Goal: Task Accomplishment & Management: Use online tool/utility

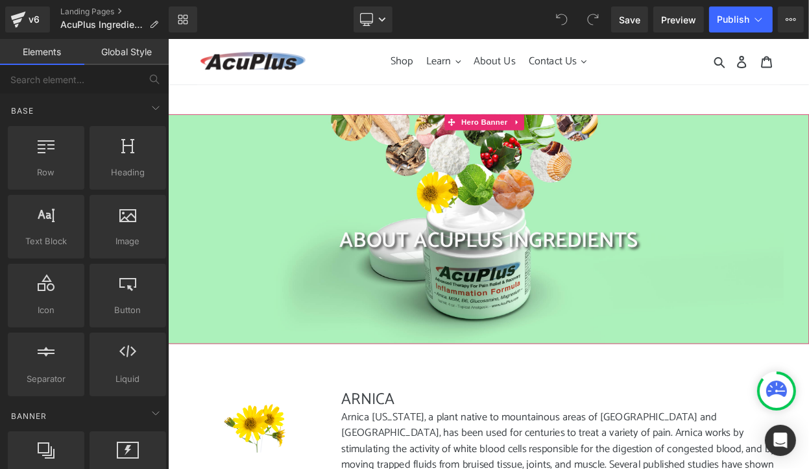
click at [321, 164] on div at bounding box center [559, 270] width 785 height 281
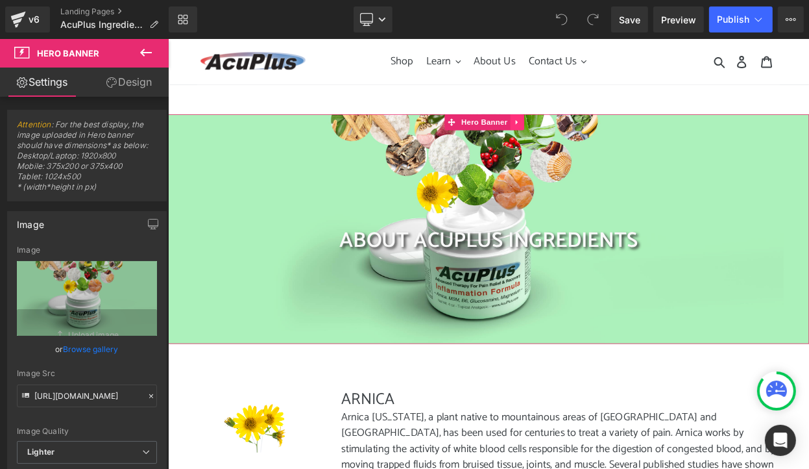
click at [597, 140] on icon at bounding box center [595, 141] width 9 height 10
click at [602, 140] on icon at bounding box center [603, 140] width 9 height 9
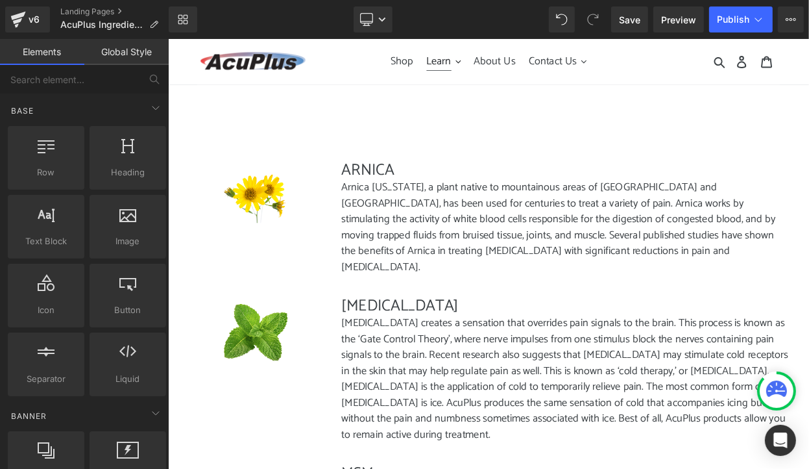
click at [509, 63] on span "Learn" at bounding box center [499, 66] width 31 height 22
click at [639, 25] on span "Save" at bounding box center [629, 20] width 21 height 14
click at [452, 71] on span "Shop" at bounding box center [454, 66] width 27 height 22
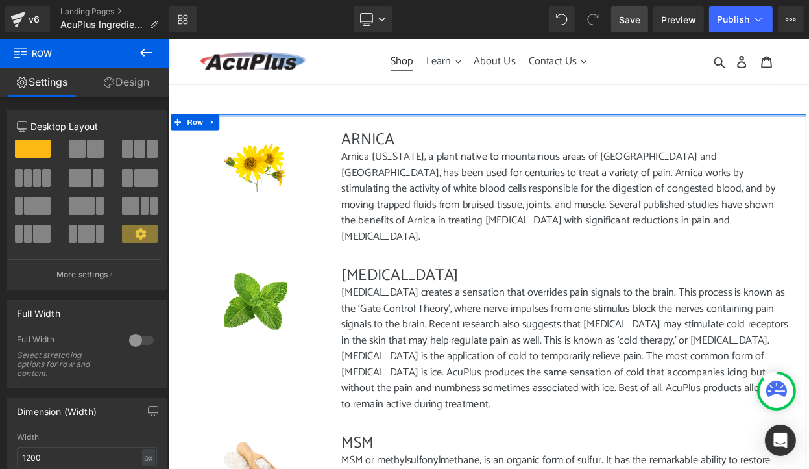
drag, startPoint x: 580, startPoint y: 161, endPoint x: 589, endPoint y: 121, distance: 41.1
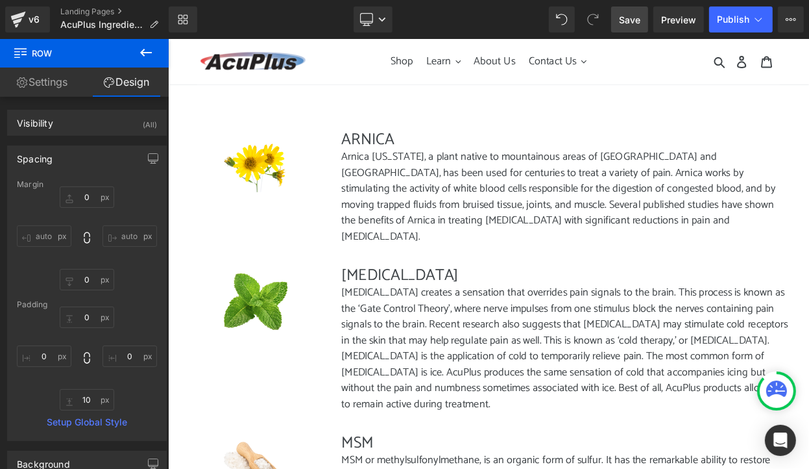
click at [641, 24] on span "Save" at bounding box center [629, 20] width 21 height 14
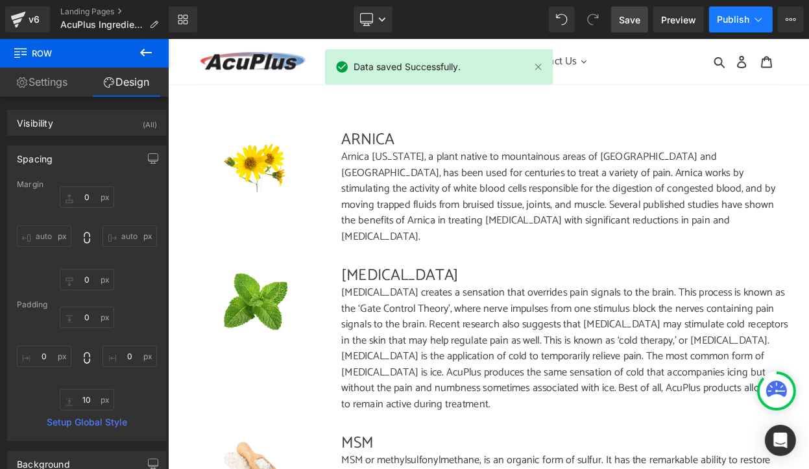
click at [727, 21] on span "Publish" at bounding box center [733, 19] width 32 height 10
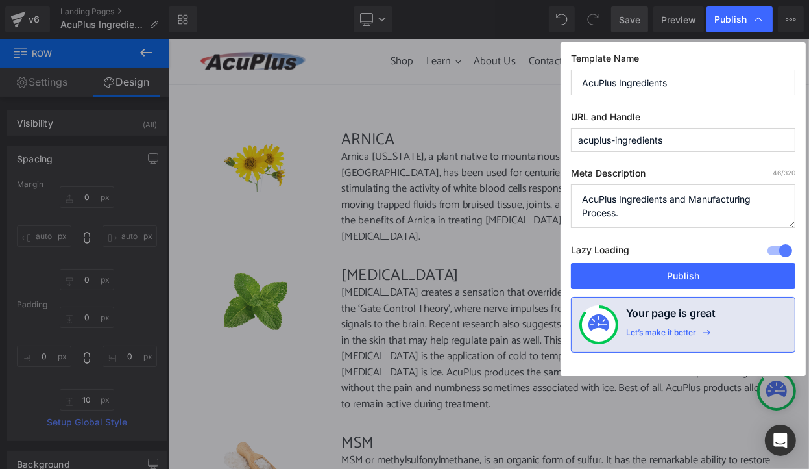
click at [615, 197] on textarea "AcuPlus Ingredients and Manufacturing Process." at bounding box center [683, 205] width 225 height 43
type textarea "AcuPlus Pain Relief formula Ingredients and Manufacturing Process."
click at [693, 233] on div "Meta Description 66 /320 AcuPlus Ingredients and Manufacturing Process. Lazy Lo…" at bounding box center [683, 214] width 225 height 95
click at [713, 215] on textarea "AcuPlus Ingredients and Manufacturing Process." at bounding box center [683, 205] width 225 height 43
click at [707, 233] on div "Meta Description 66 /320 AcuPlus Ingredients and Manufacturing Process. Lazy Lo…" at bounding box center [683, 214] width 225 height 95
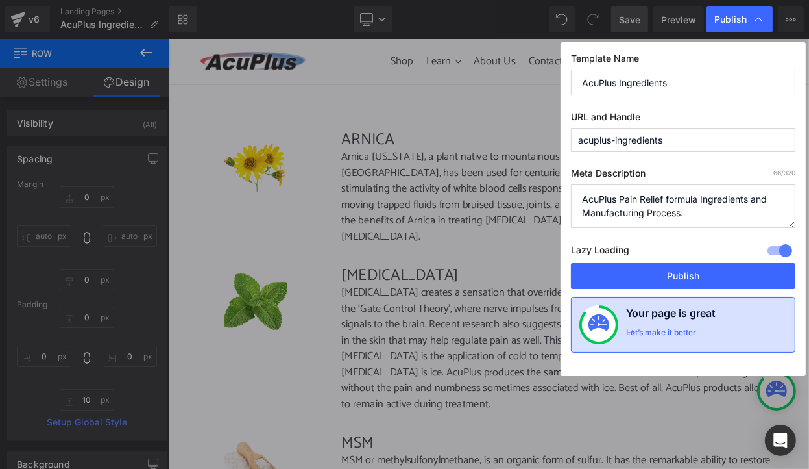
click at [687, 332] on div "Let’s make it better" at bounding box center [661, 335] width 70 height 17
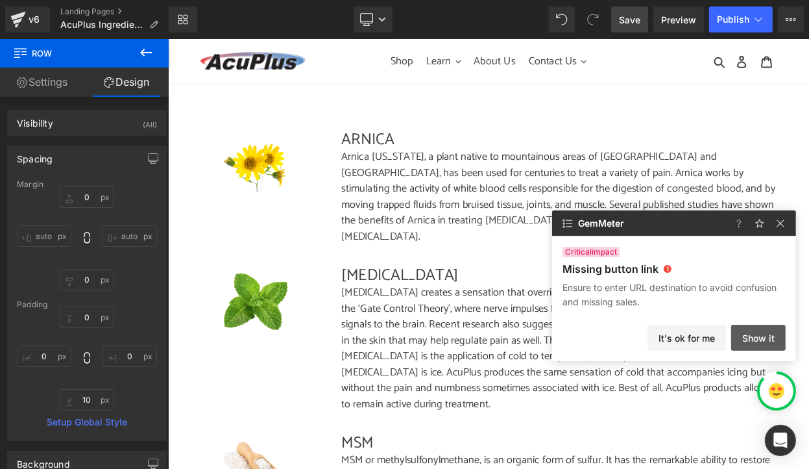
click at [742, 334] on button "Show it" at bounding box center [758, 337] width 55 height 26
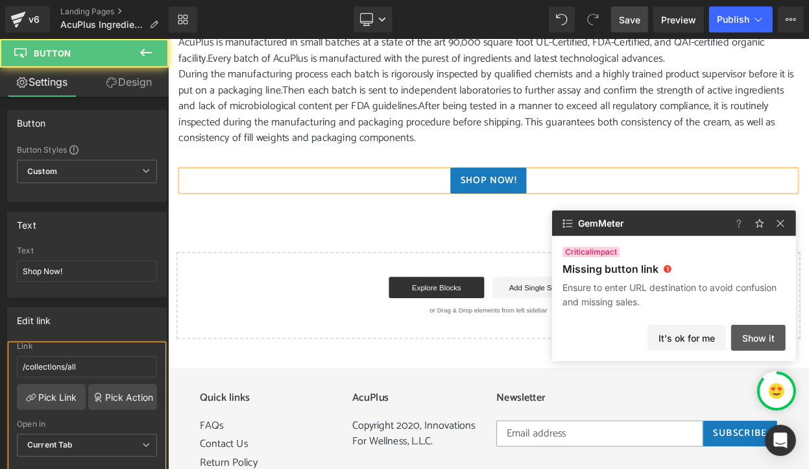
scroll to position [211, 0]
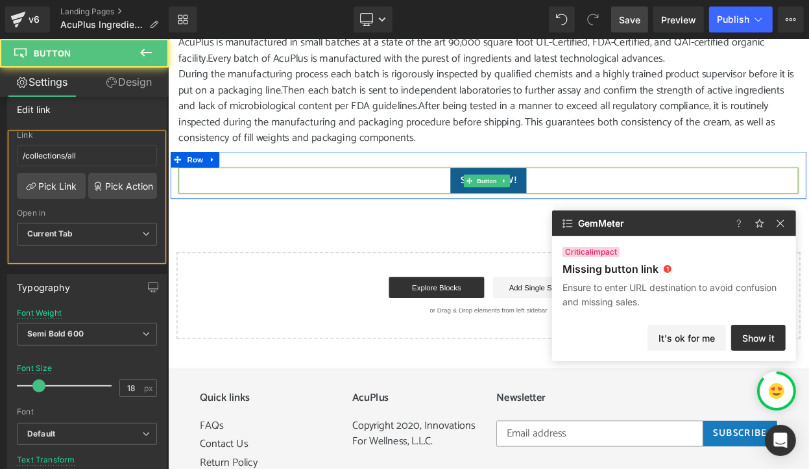
click at [598, 196] on link "Shop Now!" at bounding box center [559, 212] width 93 height 32
click at [517, 196] on link "Shop Now!" at bounding box center [559, 212] width 93 height 32
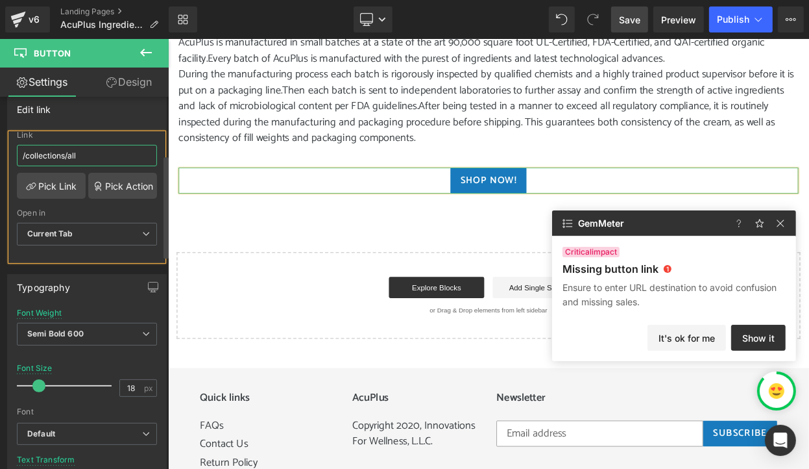
click at [99, 162] on input "/collections/all" at bounding box center [87, 155] width 140 height 21
click at [49, 192] on link "Pick Link" at bounding box center [51, 186] width 69 height 26
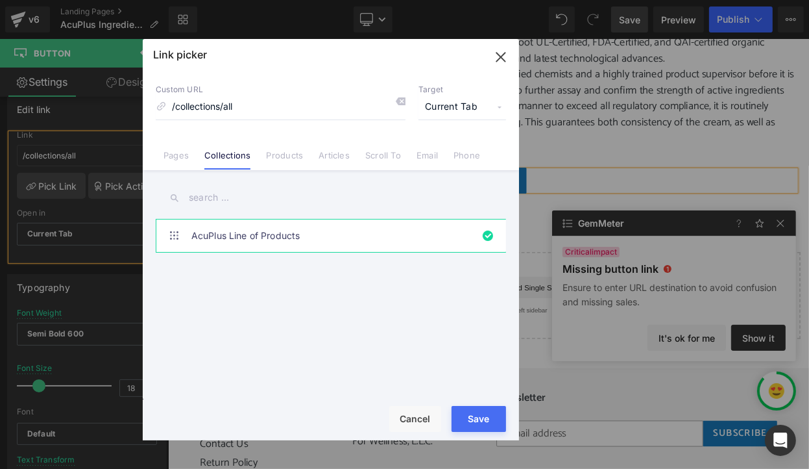
click at [481, 418] on button "Save" at bounding box center [479, 419] width 55 height 26
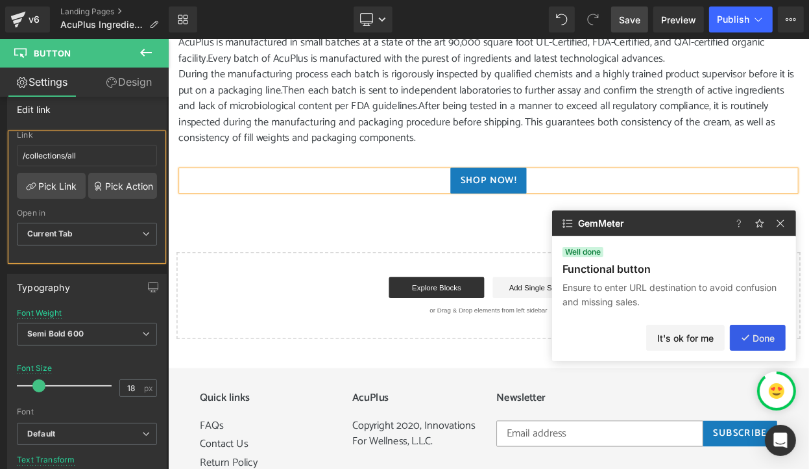
click at [771, 341] on button "Done" at bounding box center [758, 337] width 56 height 26
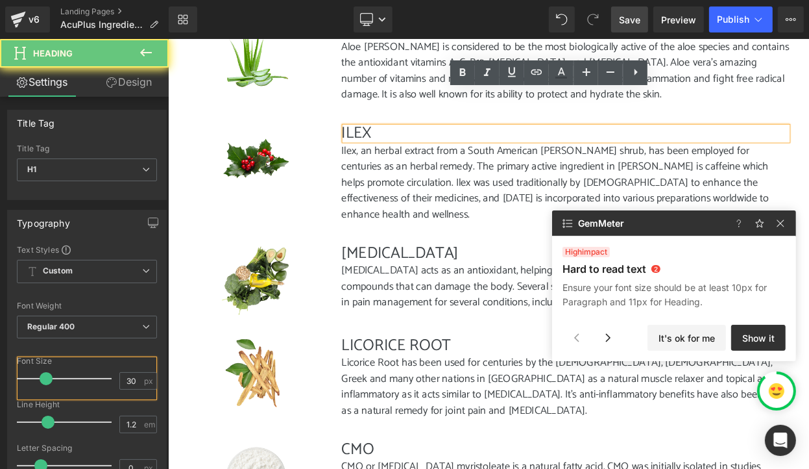
scroll to position [226, 0]
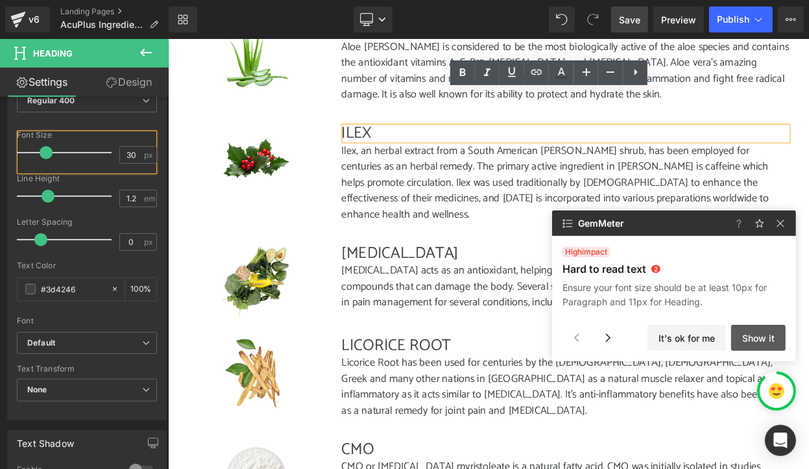
click at [753, 336] on button "Show it" at bounding box center [758, 337] width 55 height 26
click at [748, 338] on button "Show it" at bounding box center [758, 337] width 55 height 26
click at [748, 337] on button "Show it" at bounding box center [758, 337] width 55 height 26
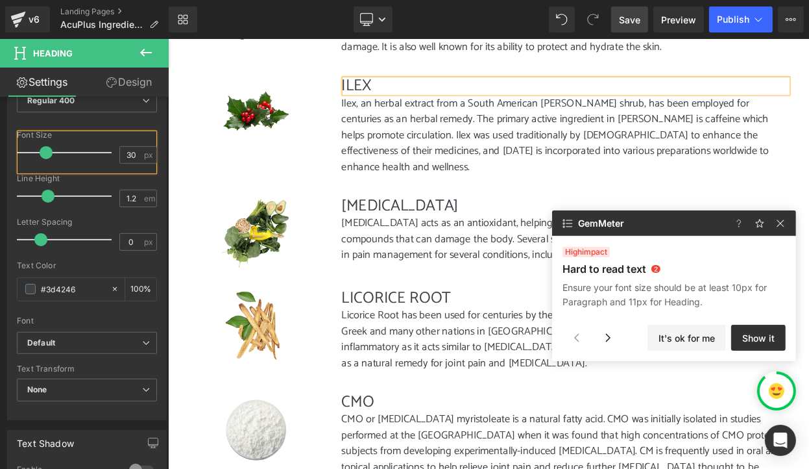
scroll to position [1263, 0]
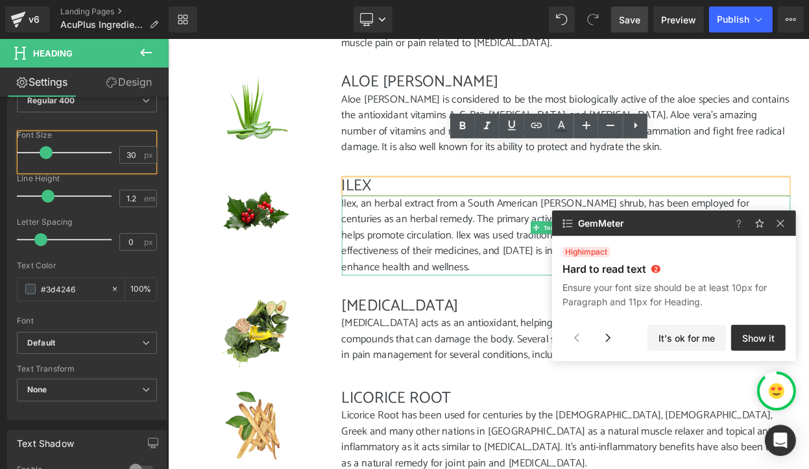
click at [411, 230] on p "Ilex, an herbal extract from a South American holly shrub, has been employed fo…" at bounding box center [655, 278] width 550 height 97
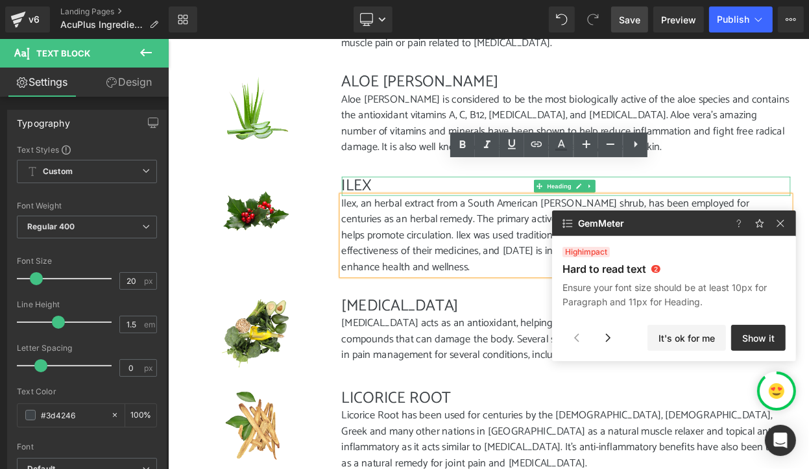
click at [394, 207] on h1 "ILEX" at bounding box center [655, 218] width 550 height 23
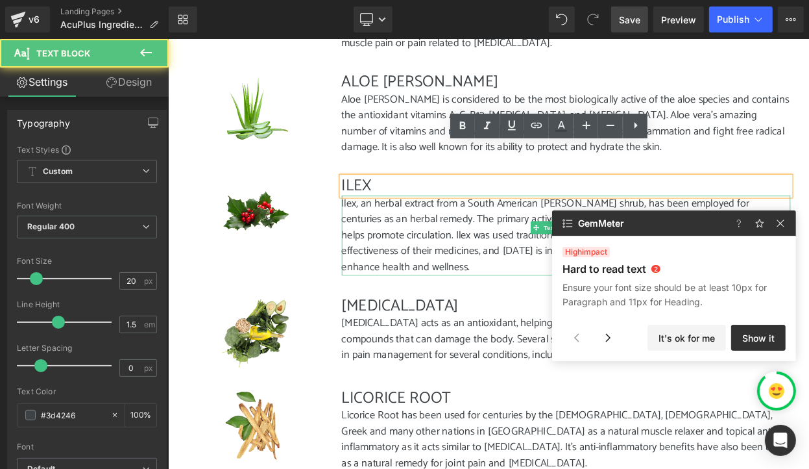
click at [426, 240] on p "Ilex, an herbal extract from a South American holly shrub, has been employed fo…" at bounding box center [655, 278] width 550 height 97
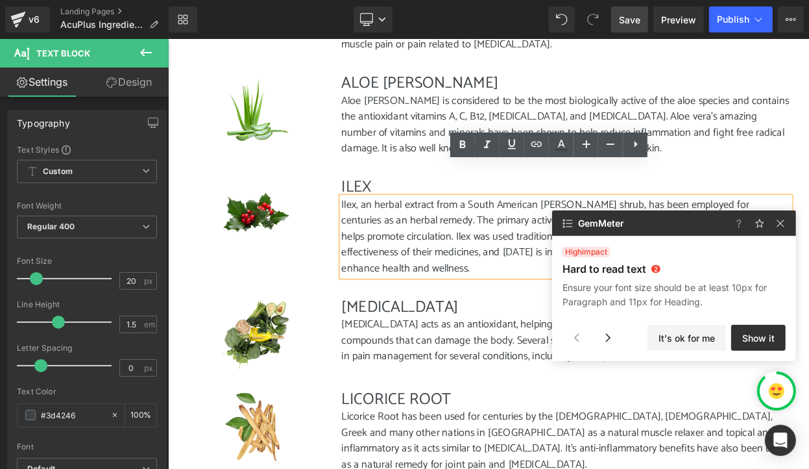
scroll to position [1198, 0]
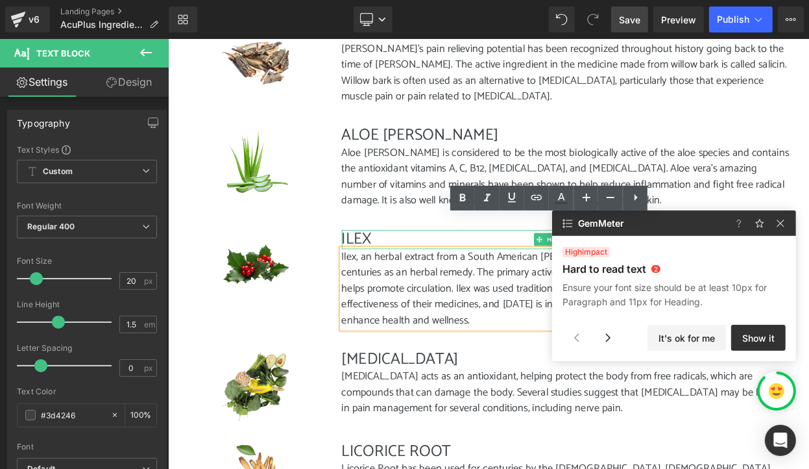
click at [417, 272] on h1 "ILEX" at bounding box center [655, 283] width 550 height 23
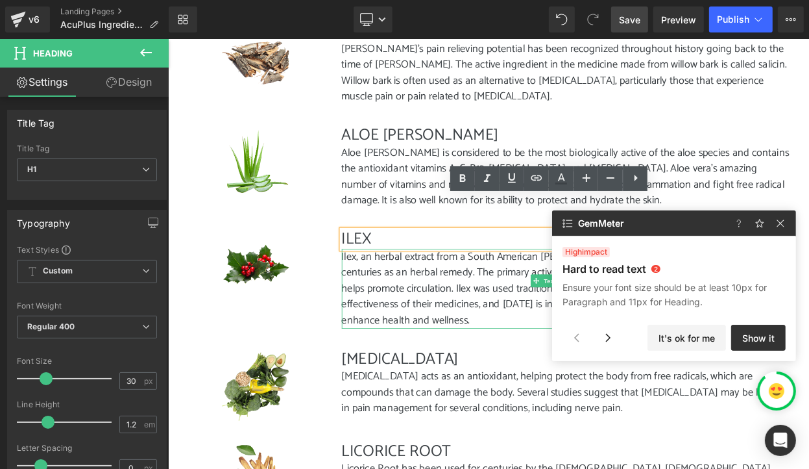
click at [437, 297] on p "Ilex, an herbal extract from a South American holly shrub, has been employed fo…" at bounding box center [655, 343] width 550 height 97
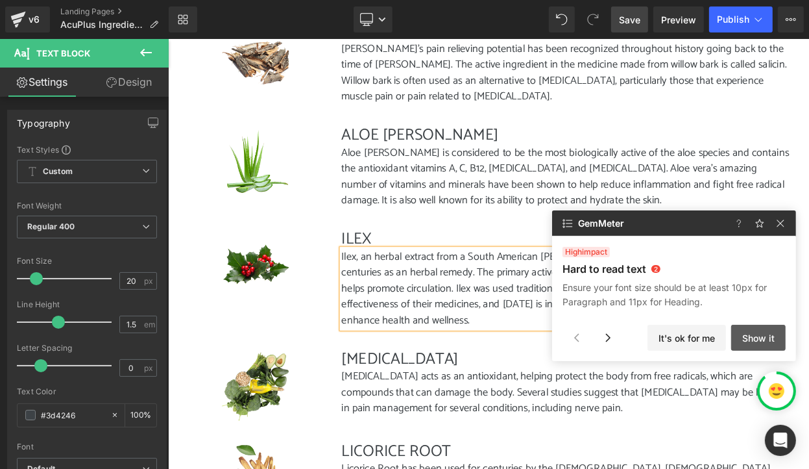
click at [774, 343] on button "Show it" at bounding box center [758, 337] width 55 height 26
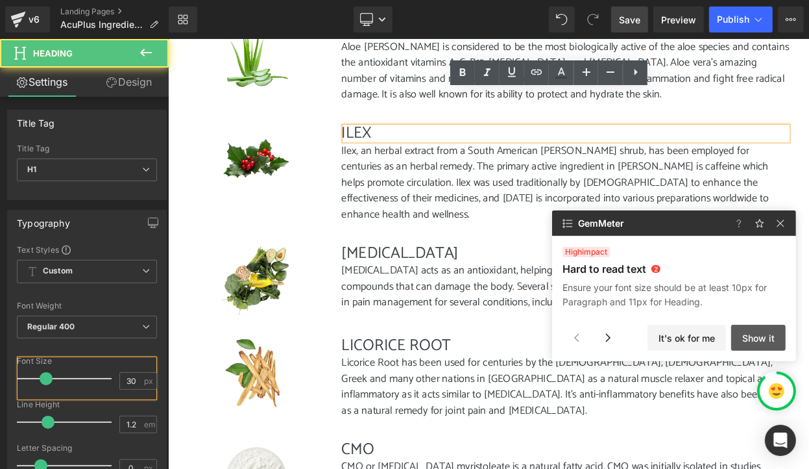
scroll to position [226, 0]
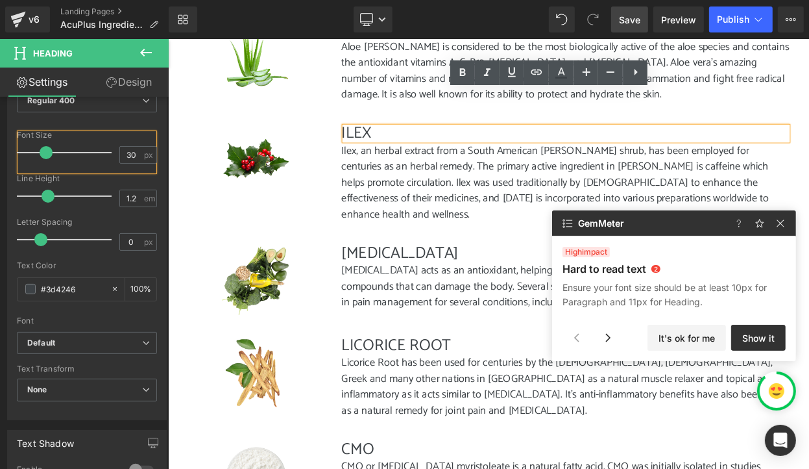
click at [631, 21] on span "Save" at bounding box center [629, 20] width 21 height 14
click at [606, 342] on div at bounding box center [608, 337] width 26 height 26
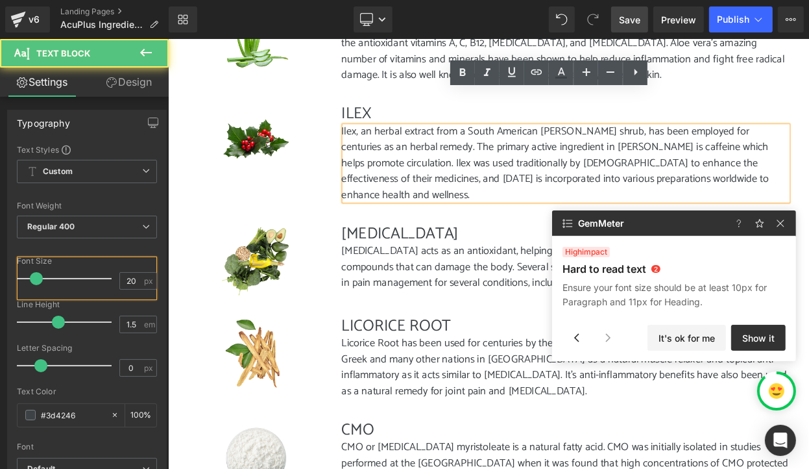
scroll to position [127, 0]
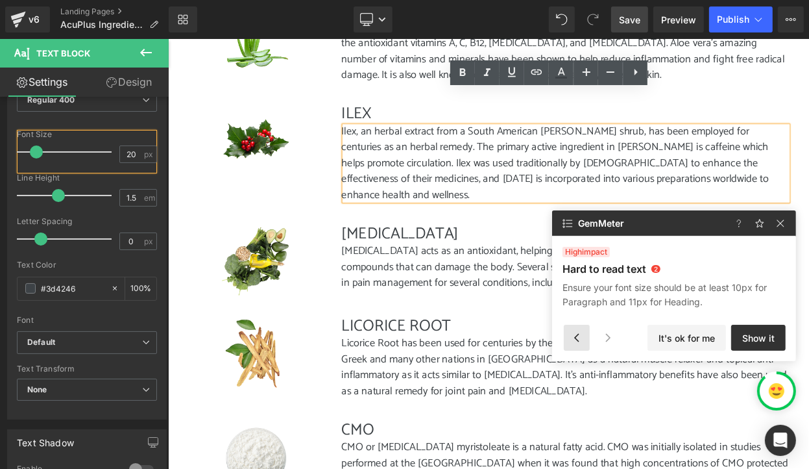
click at [577, 342] on div at bounding box center [577, 337] width 26 height 26
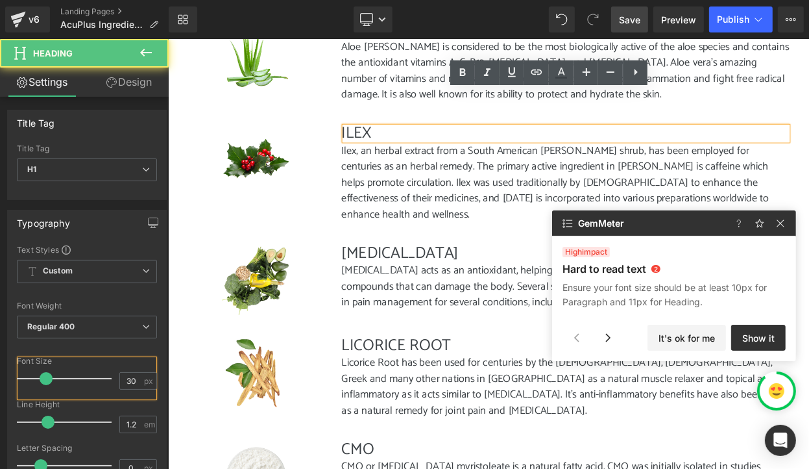
scroll to position [226, 0]
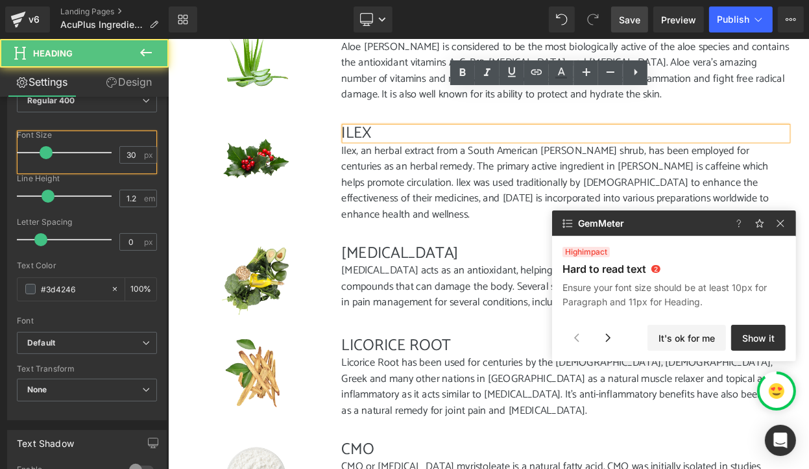
click at [463, 142] on h1 "ILEX" at bounding box center [655, 153] width 550 height 23
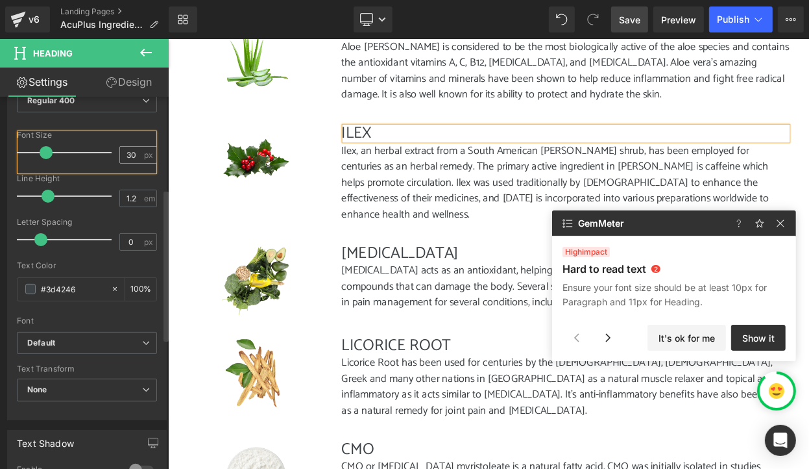
click at [125, 151] on input "30" at bounding box center [131, 155] width 23 height 16
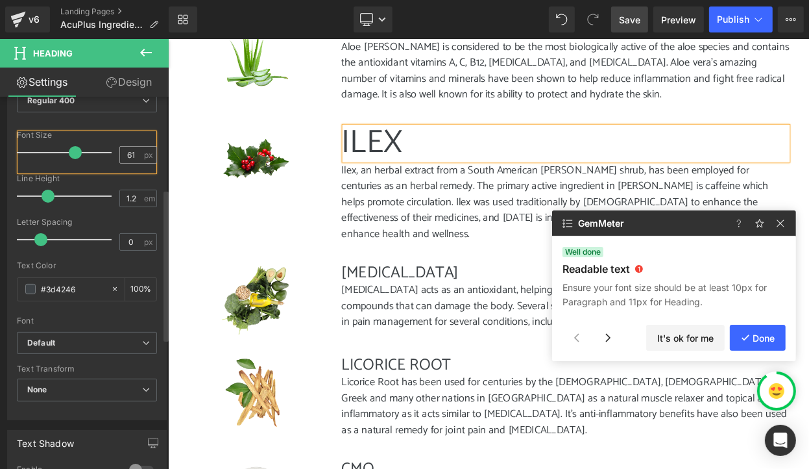
scroll to position [0, 0]
drag, startPoint x: 129, startPoint y: 154, endPoint x: 118, endPoint y: 154, distance: 11.0
click at [120, 154] on input "61" at bounding box center [131, 155] width 23 height 16
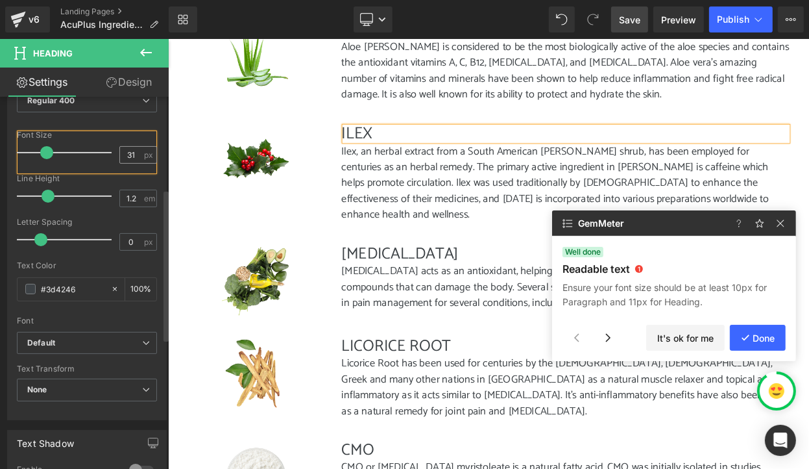
click at [132, 154] on input "31" at bounding box center [131, 155] width 23 height 16
type input "30"
click at [140, 181] on div "Line Height" at bounding box center [87, 178] width 140 height 9
click at [764, 341] on button "Done" at bounding box center [758, 337] width 56 height 26
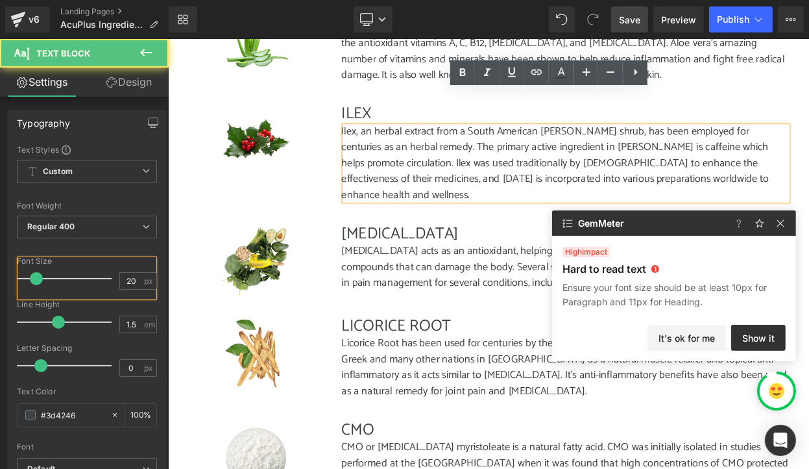
scroll to position [127, 0]
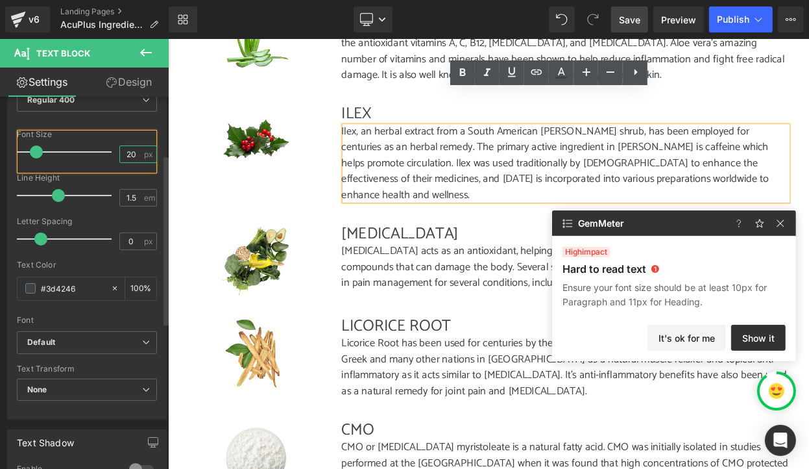
click at [124, 156] on input "20" at bounding box center [131, 154] width 23 height 16
drag, startPoint x: 130, startPoint y: 154, endPoint x: 118, endPoint y: 154, distance: 12.3
click at [120, 154] on input "20" at bounding box center [131, 154] width 23 height 16
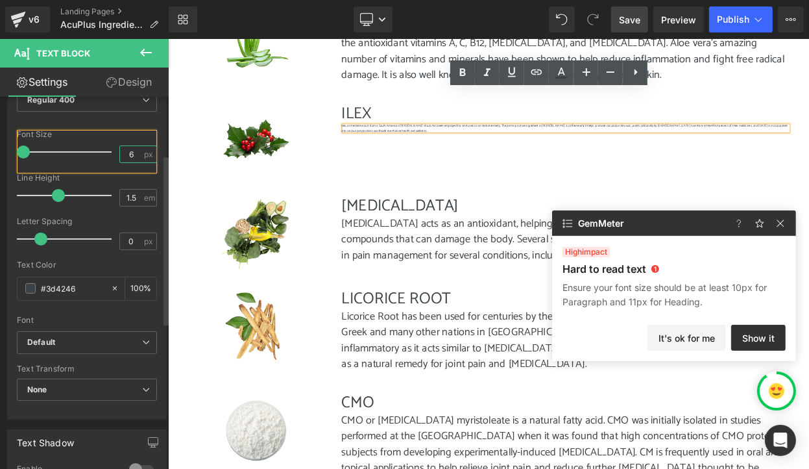
scroll to position [0, 0]
drag, startPoint x: 123, startPoint y: 154, endPoint x: 131, endPoint y: 154, distance: 7.8
click at [131, 154] on input "6" at bounding box center [131, 154] width 23 height 16
type input "20"
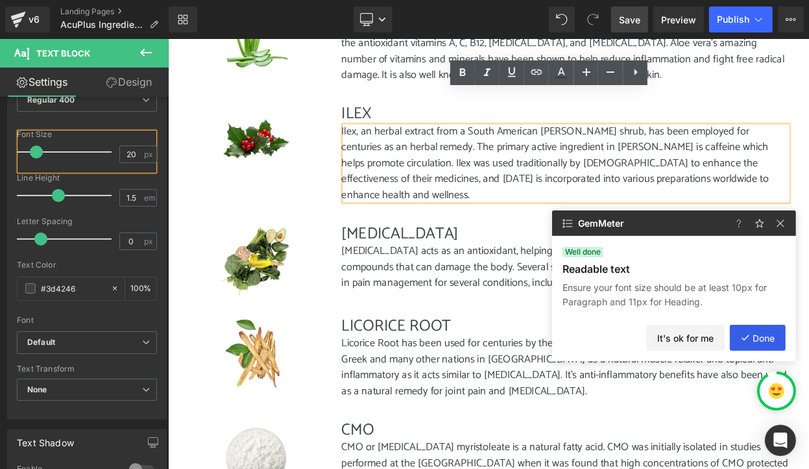
click at [772, 341] on button "Done" at bounding box center [758, 337] width 56 height 26
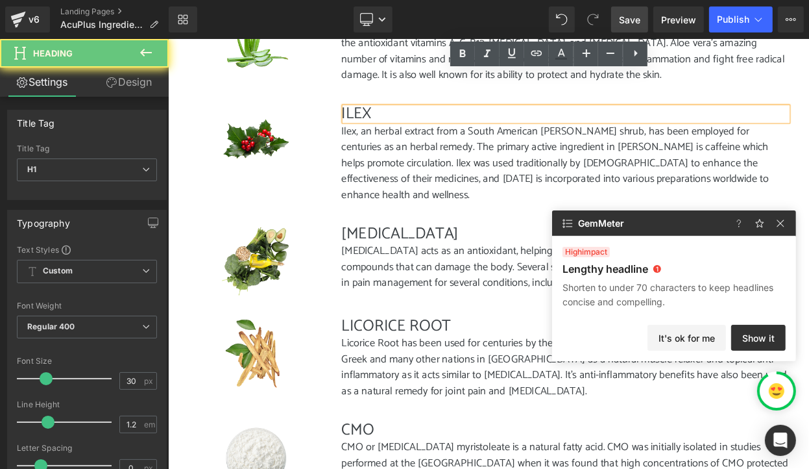
scroll to position [1328, 0]
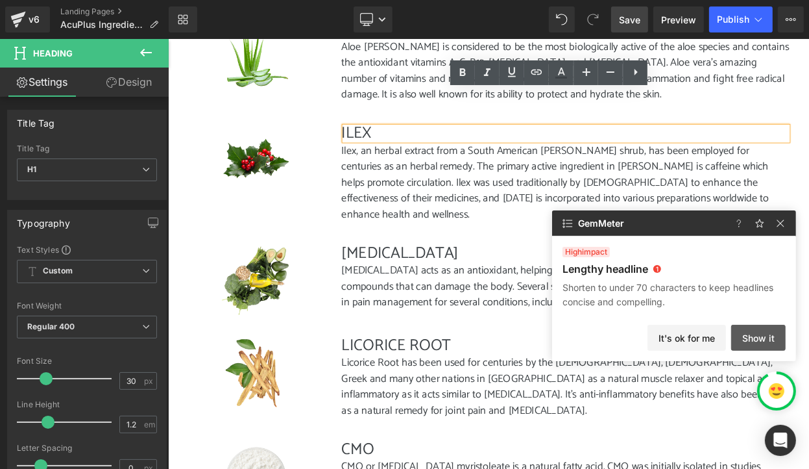
click at [744, 339] on button "Show it" at bounding box center [758, 337] width 55 height 26
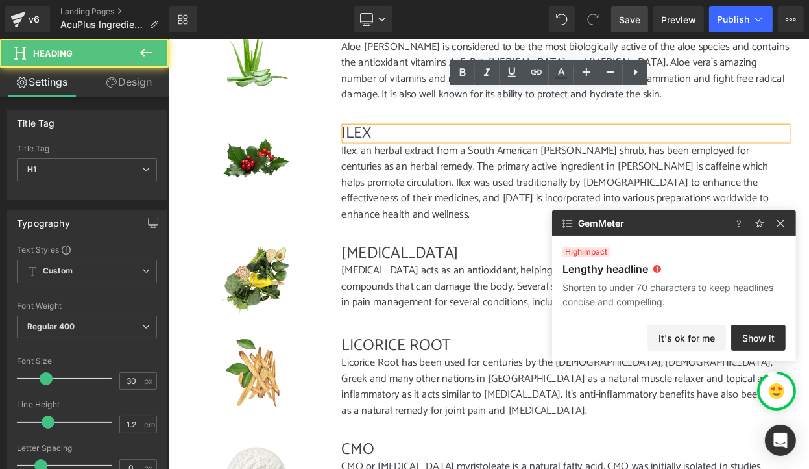
click at [416, 142] on h1 "ILEX" at bounding box center [655, 153] width 550 height 23
click at [404, 142] on h1 "ILEX" at bounding box center [655, 153] width 550 height 23
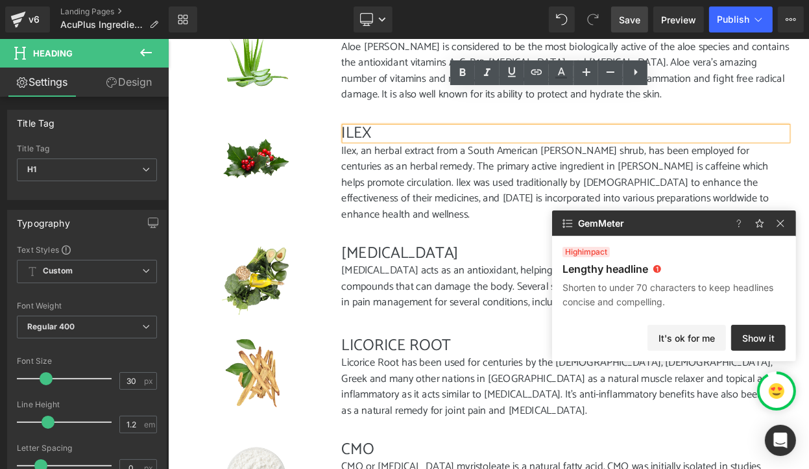
click at [415, 142] on h1 "ILEX" at bounding box center [655, 153] width 550 height 23
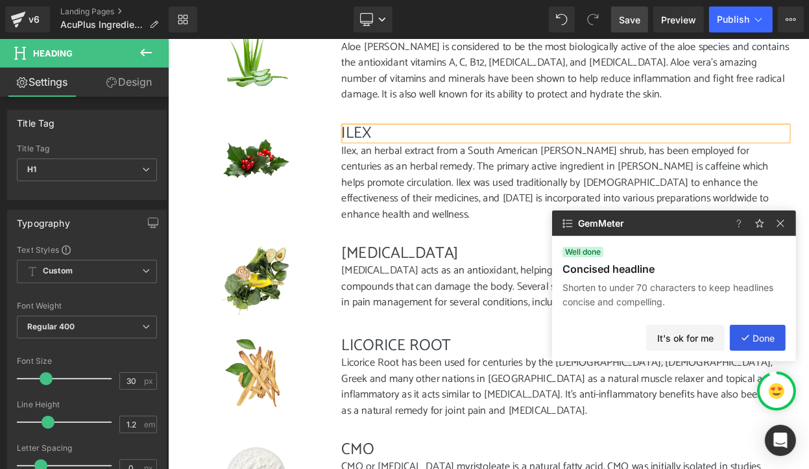
click at [754, 339] on button "Done" at bounding box center [758, 337] width 56 height 26
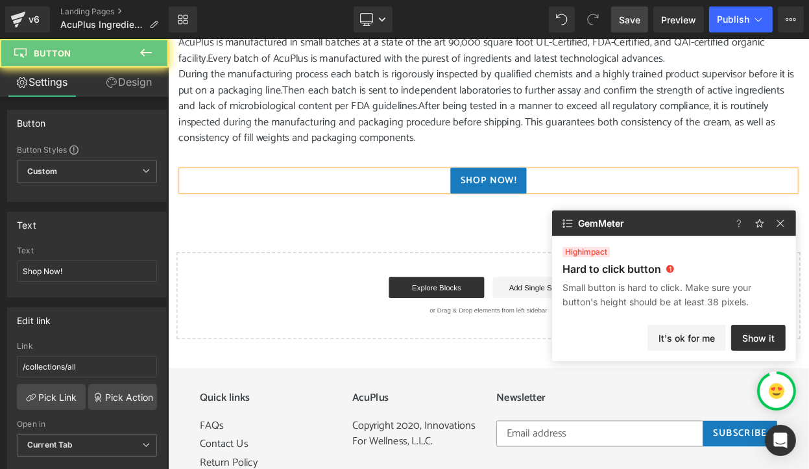
scroll to position [894, 0]
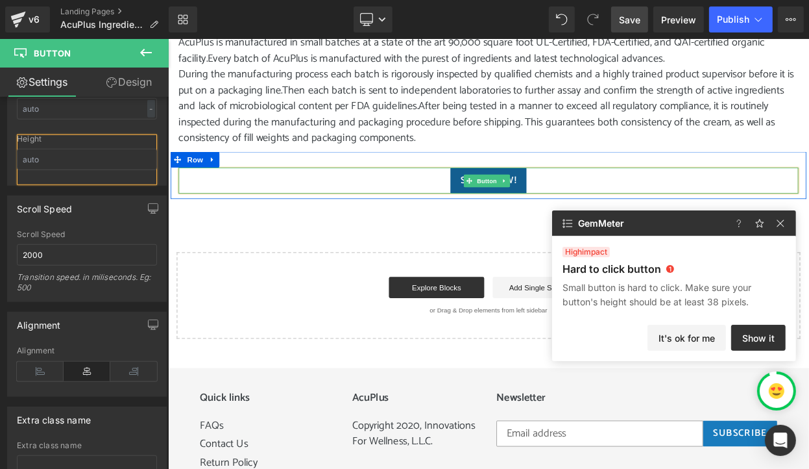
click at [598, 196] on link "Shop Now!" at bounding box center [559, 212] width 93 height 32
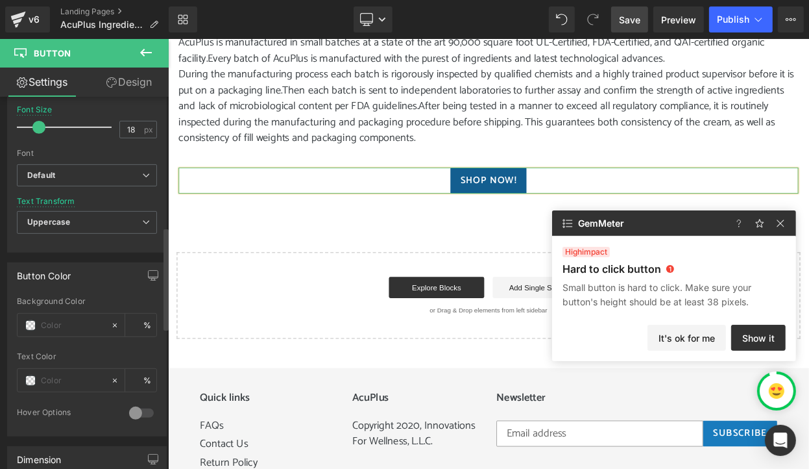
scroll to position [469, 0]
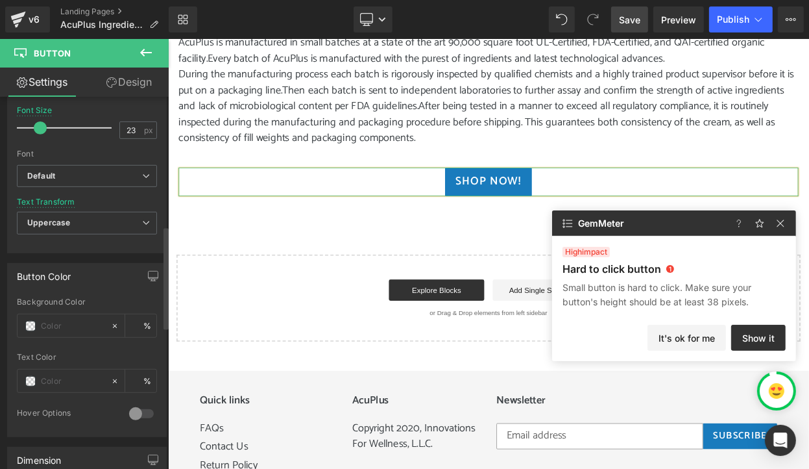
type input "24"
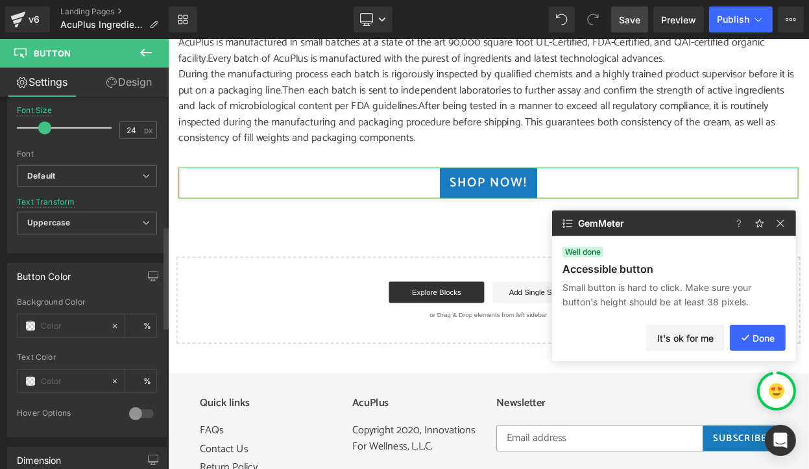
click at [47, 128] on span at bounding box center [44, 127] width 13 height 13
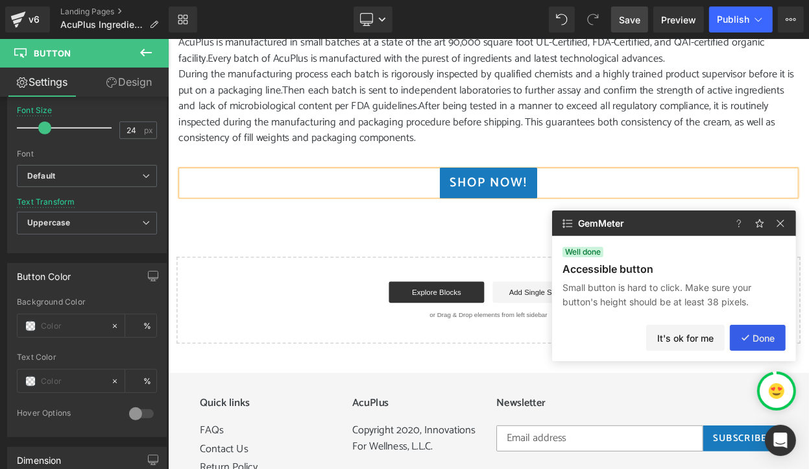
click at [753, 333] on button "Done" at bounding box center [758, 337] width 56 height 26
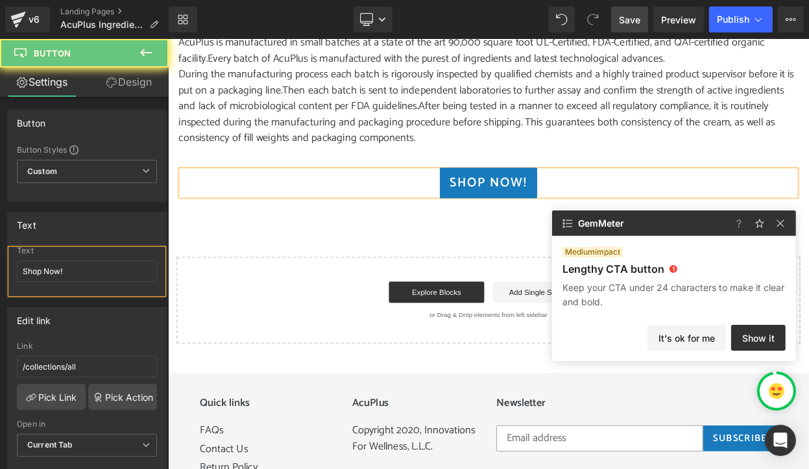
scroll to position [116, 0]
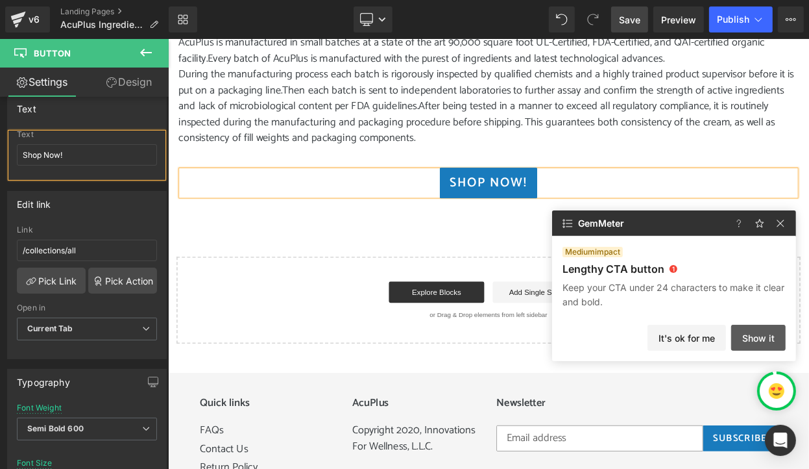
click at [756, 339] on button "Show it" at bounding box center [758, 337] width 55 height 26
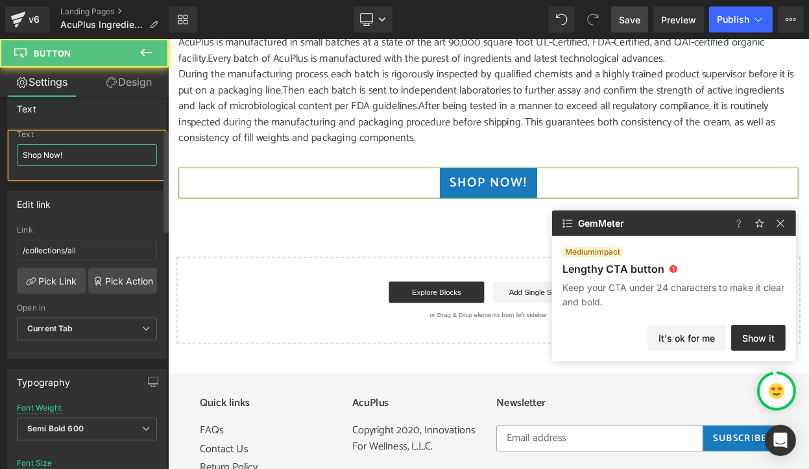
click at [100, 150] on input "Shop Now!" at bounding box center [87, 154] width 140 height 21
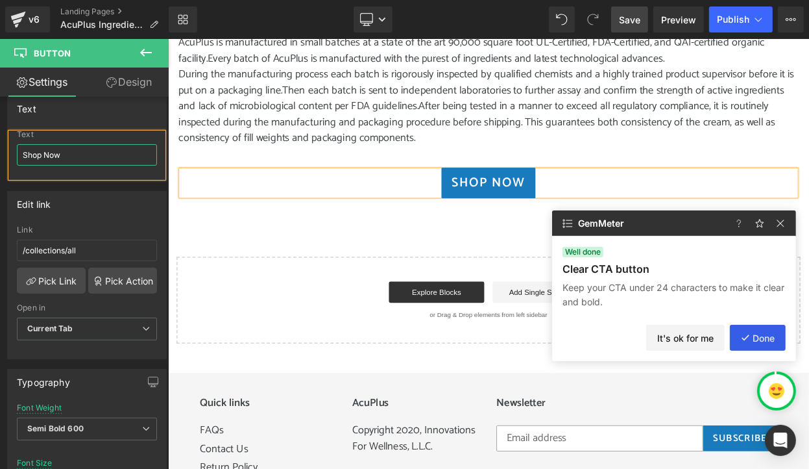
type input "Shop Now"
click at [767, 336] on button "Done" at bounding box center [758, 337] width 56 height 26
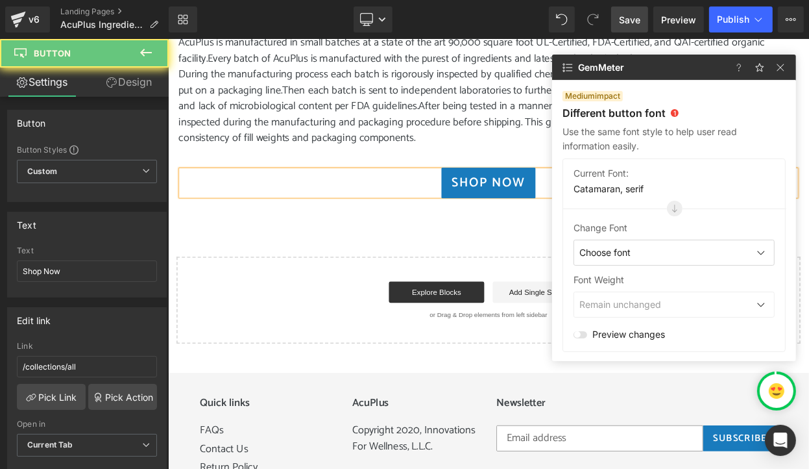
scroll to position [488, 0]
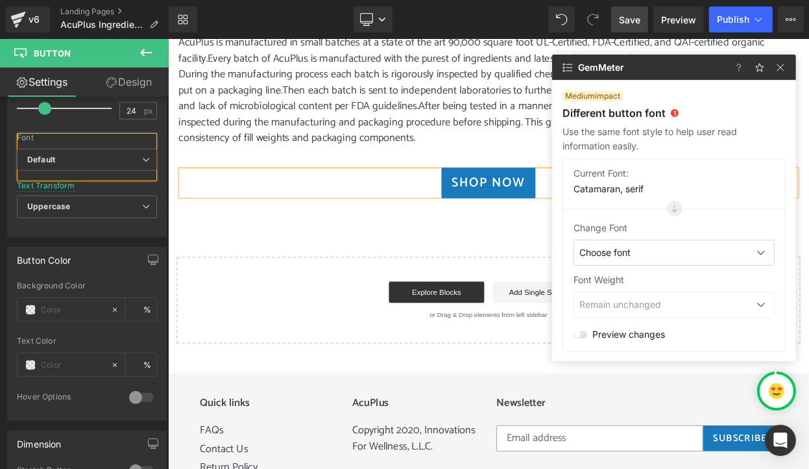
click at [648, 132] on p "Use the same font style to help user read information easily." at bounding box center [674, 139] width 223 height 29
click at [698, 253] on div "Choose font" at bounding box center [674, 252] width 201 height 26
click at [629, 278] on div "Default" at bounding box center [646, 281] width 145 height 26
click at [724, 208] on div at bounding box center [735, 208] width 104 height 1
click at [631, 346] on div "Current Font: Catamaran, serif Change Font Default Default Open Font Manager Fo…" at bounding box center [674, 254] width 223 height 193
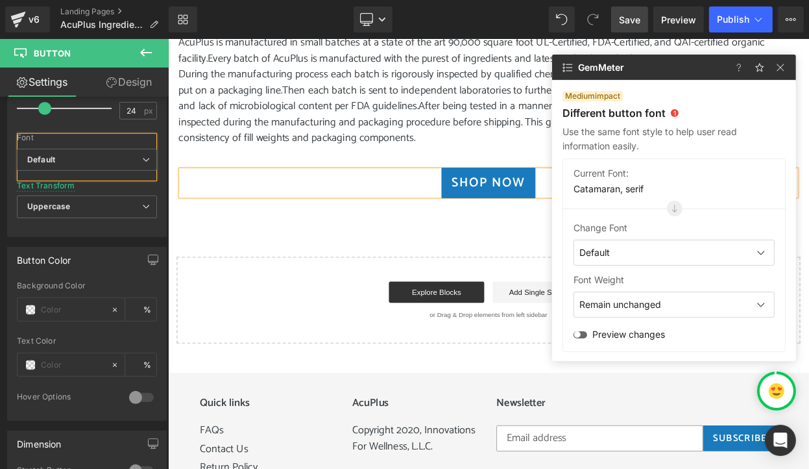
click at [587, 334] on div "Preview changes" at bounding box center [674, 334] width 201 height 18
click at [583, 334] on div at bounding box center [581, 334] width 14 height 7
click at [581, 334] on input "checkbox" at bounding box center [577, 334] width 8 height 1
checkbox input "true"
click at [676, 249] on div "Default" at bounding box center [674, 252] width 201 height 26
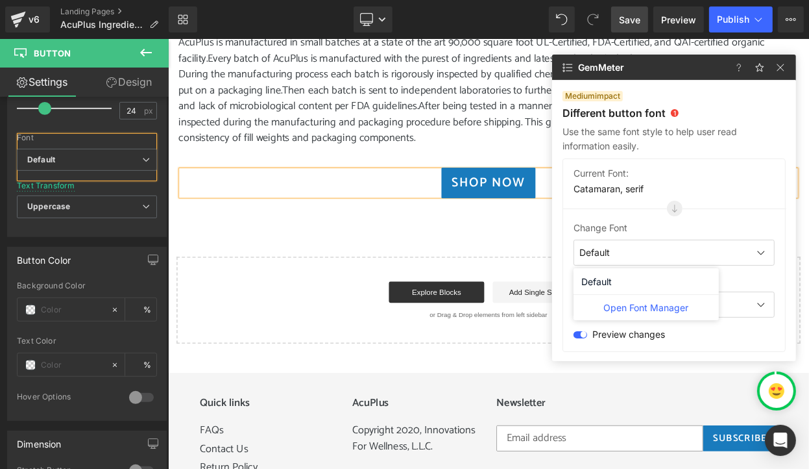
click at [603, 284] on div "Default" at bounding box center [646, 281] width 145 height 26
click at [616, 306] on span "Remain unchanged" at bounding box center [621, 304] width 82 height 13
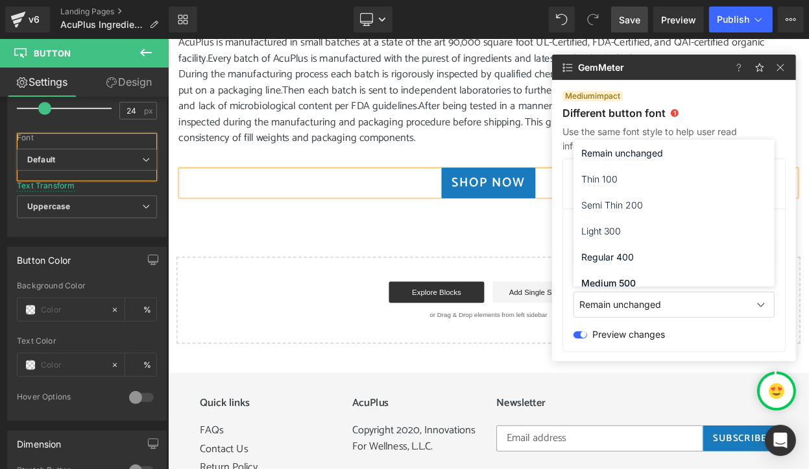
click at [607, 254] on div "Regular 400" at bounding box center [674, 256] width 201 height 26
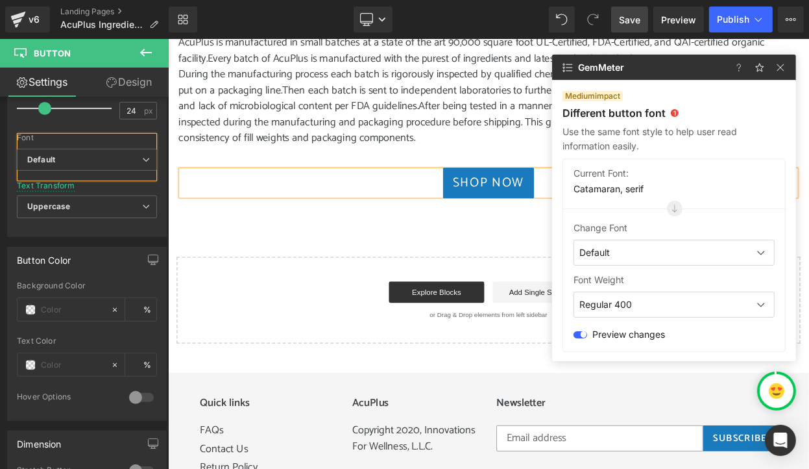
click at [665, 311] on div "Regular 400" at bounding box center [674, 304] width 201 height 26
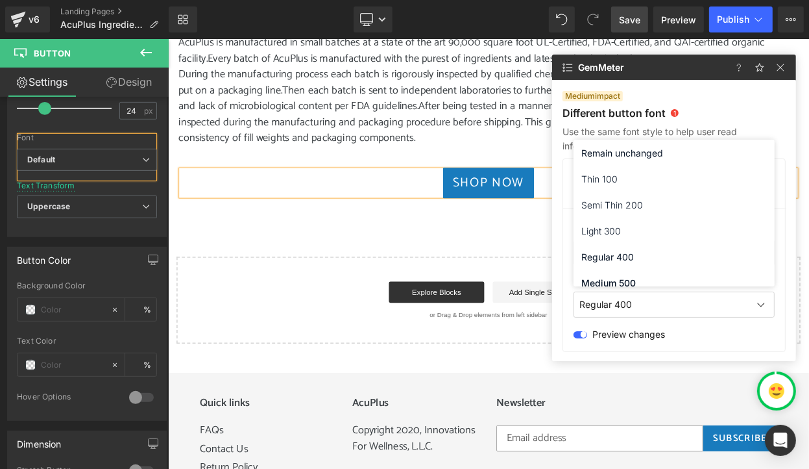
scroll to position [42, 0]
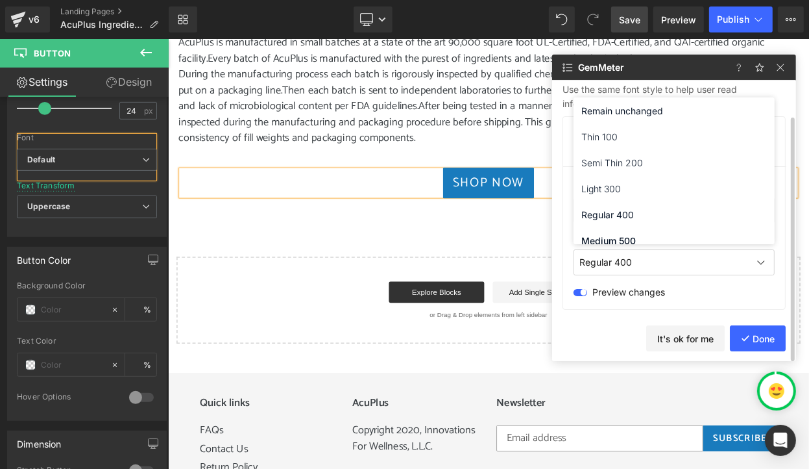
click at [620, 234] on div "Medium 500" at bounding box center [674, 240] width 201 height 26
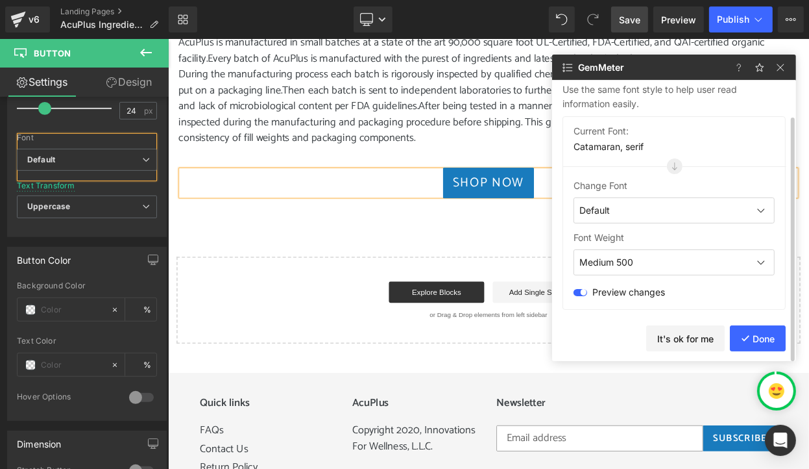
click at [633, 258] on span "Medium 500" at bounding box center [607, 262] width 54 height 13
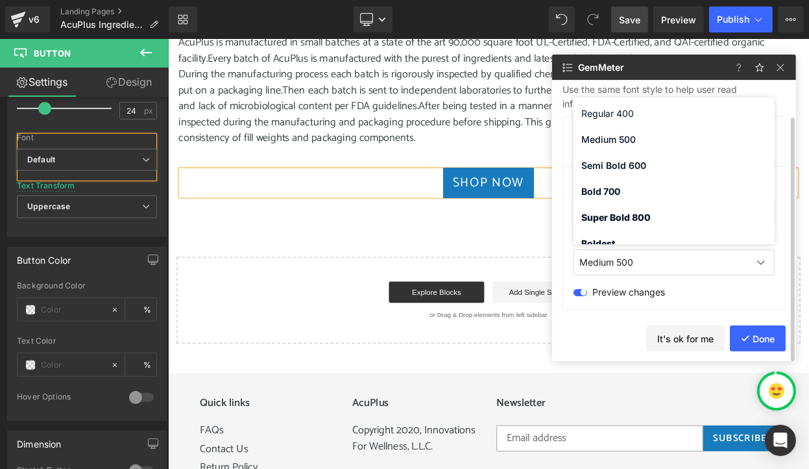
scroll to position [113, 0]
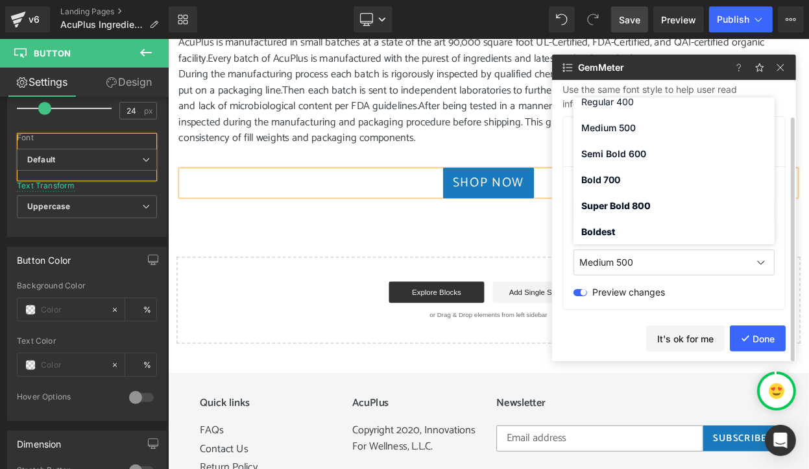
click at [602, 232] on div "Boldest" at bounding box center [674, 231] width 201 height 26
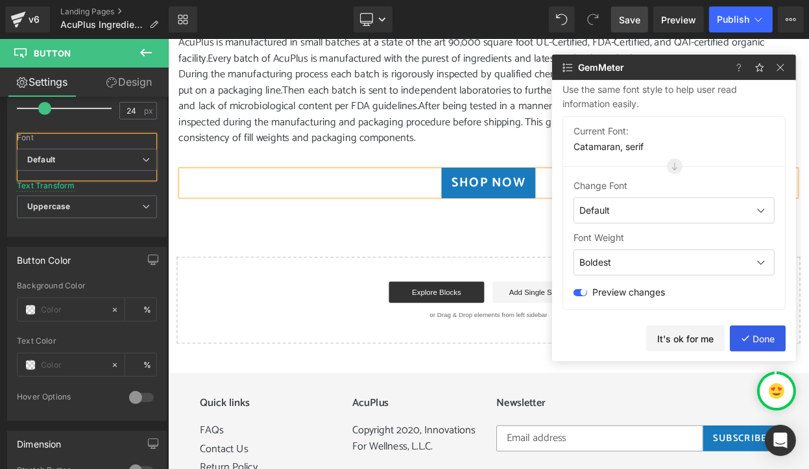
click at [761, 342] on button "Done" at bounding box center [758, 338] width 56 height 26
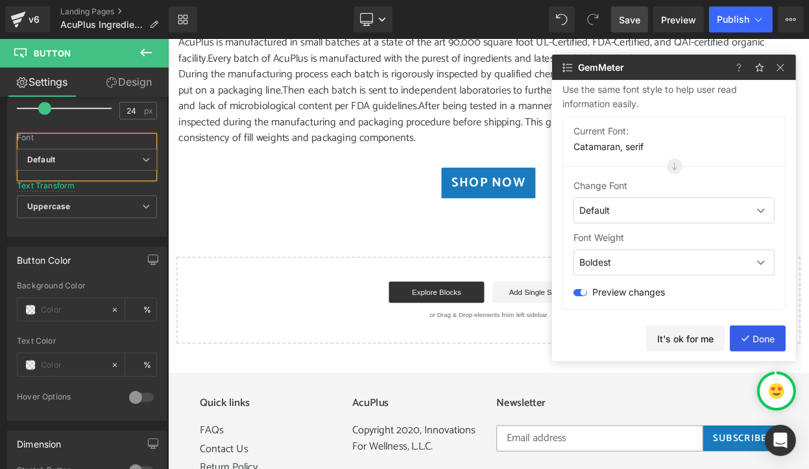
scroll to position [0, 0]
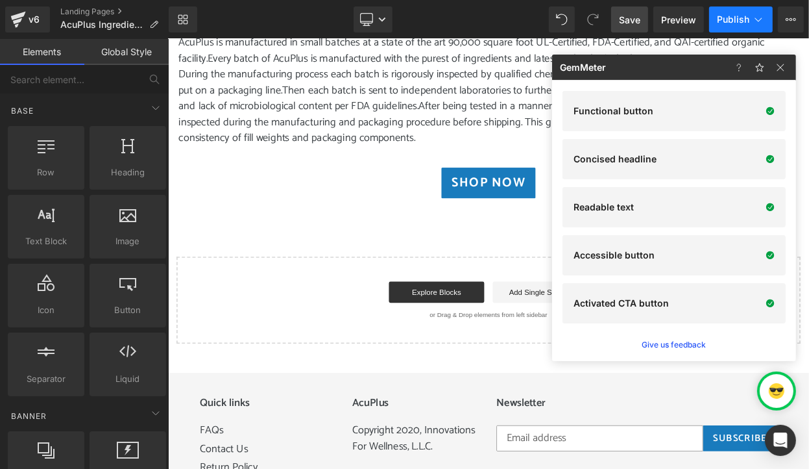
click at [737, 16] on span "Publish" at bounding box center [733, 19] width 32 height 10
type textarea "AcuPlus Ingredients and Manufacturing Process."
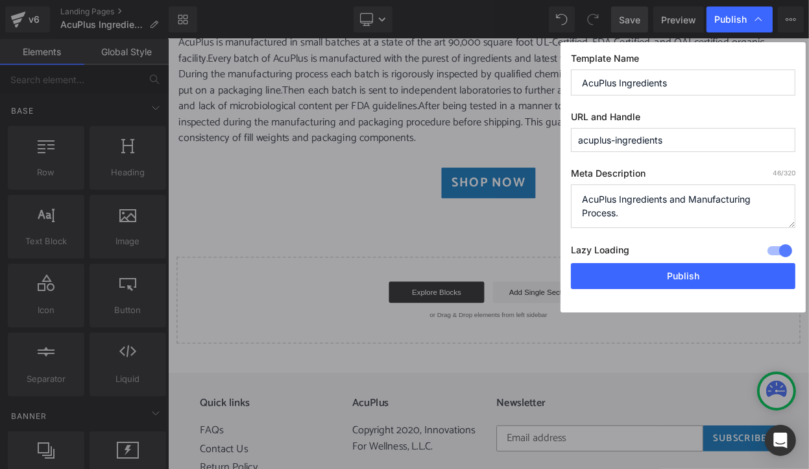
click at [782, 251] on div at bounding box center [779, 250] width 31 height 21
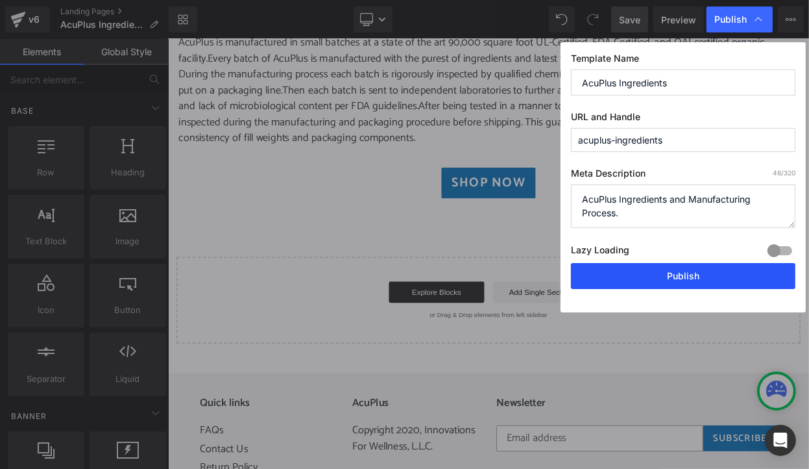
click at [722, 278] on button "Publish" at bounding box center [683, 276] width 225 height 26
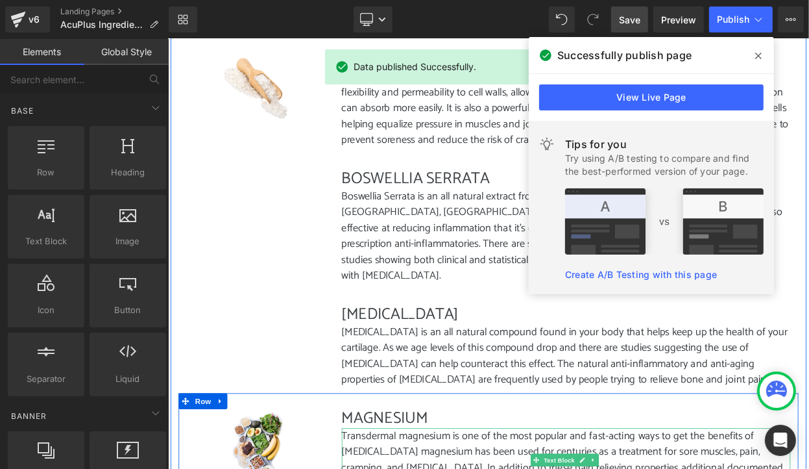
scroll to position [343, 0]
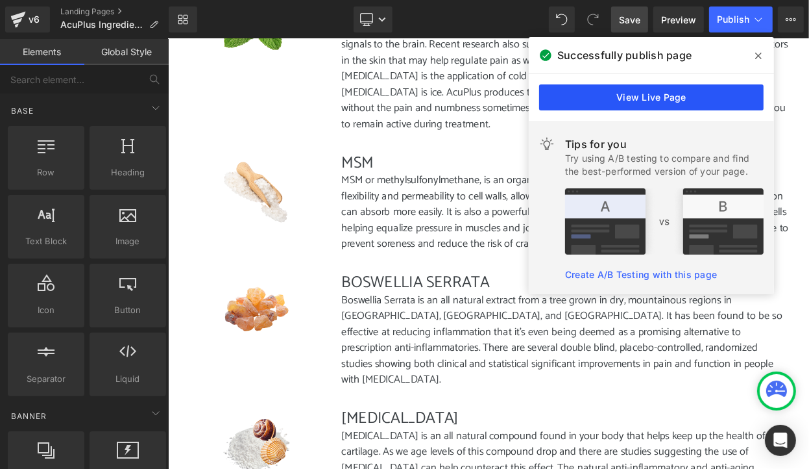
click at [652, 103] on link "View Live Page" at bounding box center [651, 97] width 225 height 26
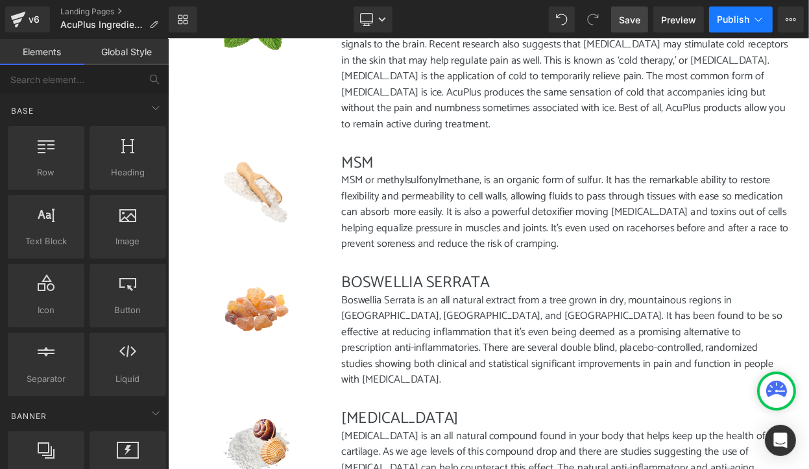
click at [724, 23] on span "Publish" at bounding box center [733, 19] width 32 height 10
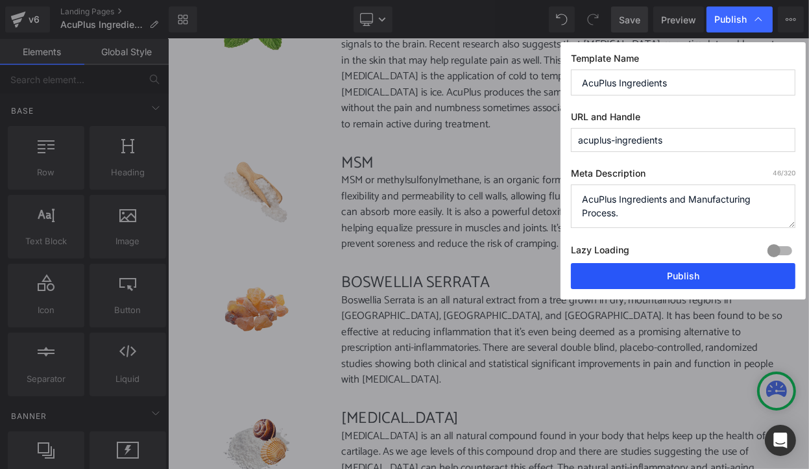
click at [666, 278] on button "Publish" at bounding box center [683, 276] width 225 height 26
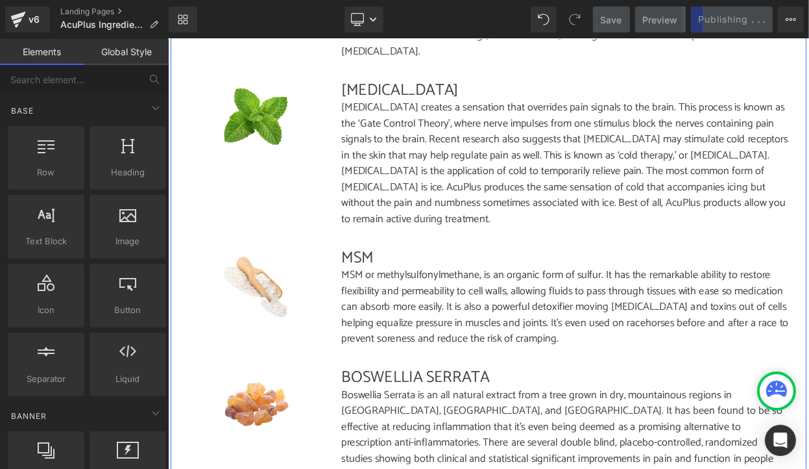
scroll to position [0, 0]
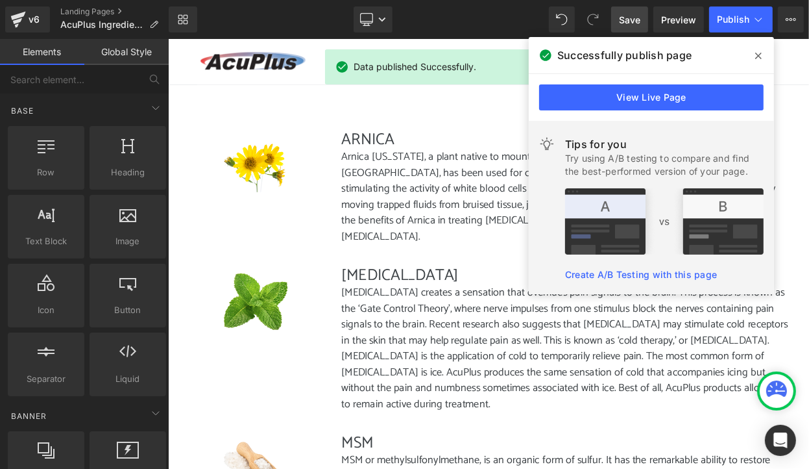
click at [763, 57] on span at bounding box center [758, 55] width 21 height 21
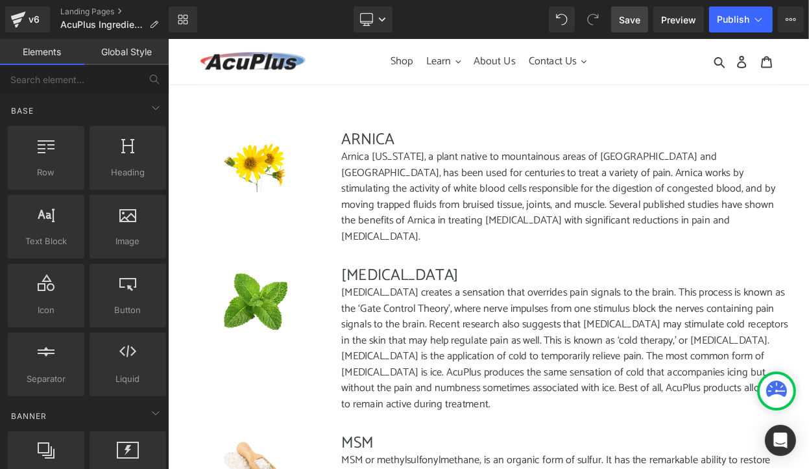
click at [453, 70] on span "Shop" at bounding box center [454, 66] width 27 height 22
click at [80, 25] on span "AcuPlus Ingredients" at bounding box center [102, 24] width 84 height 10
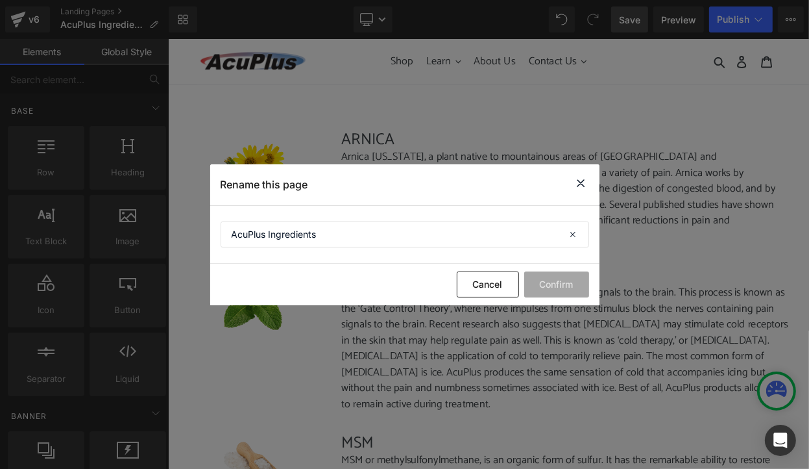
click at [582, 184] on icon at bounding box center [582, 183] width 16 height 16
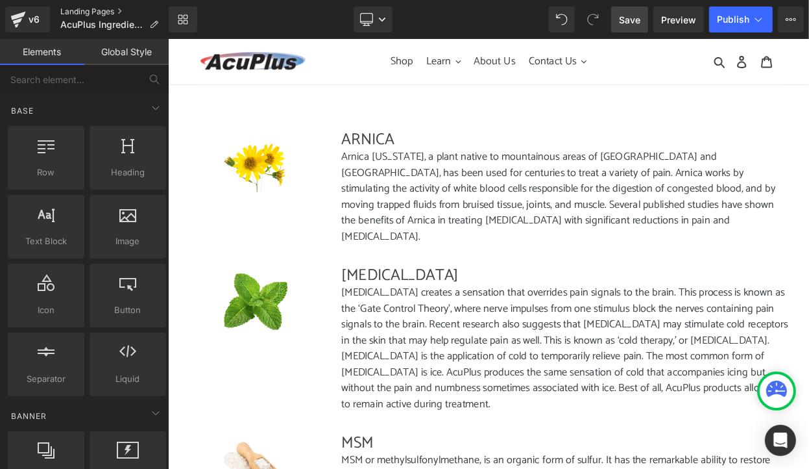
click at [95, 10] on link "Landing Pages" at bounding box center [114, 11] width 108 height 10
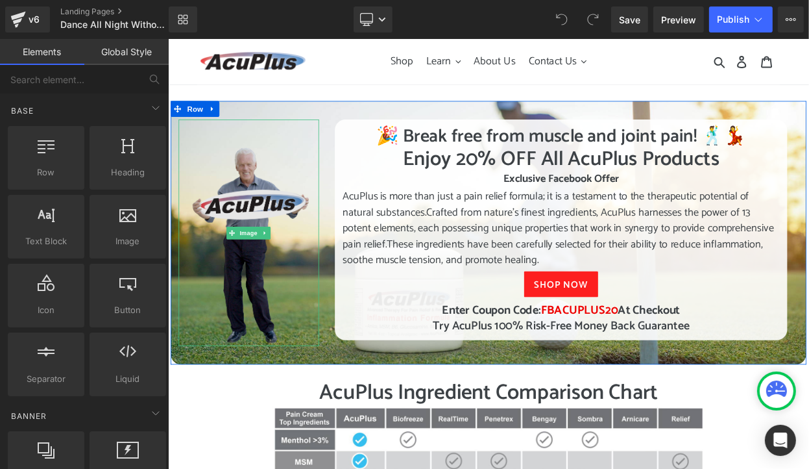
click at [258, 304] on img at bounding box center [266, 275] width 172 height 277
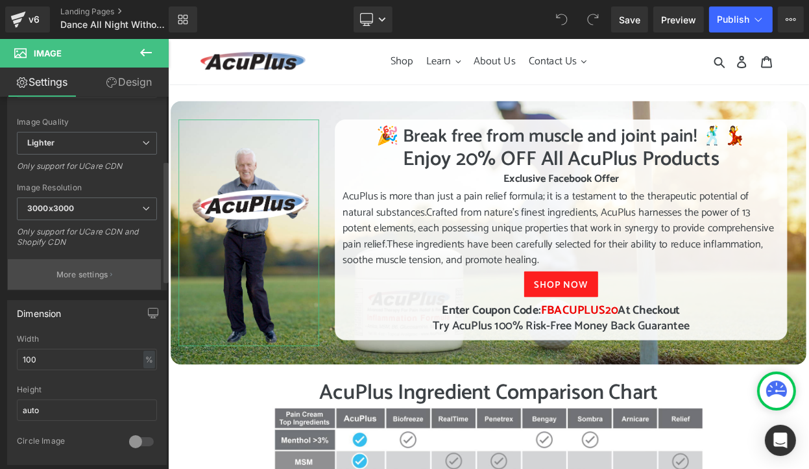
scroll to position [195, 0]
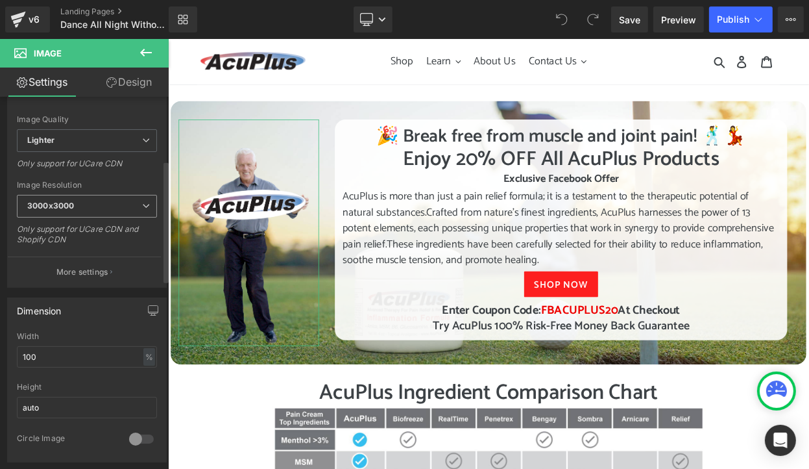
click at [142, 206] on icon at bounding box center [146, 206] width 8 height 8
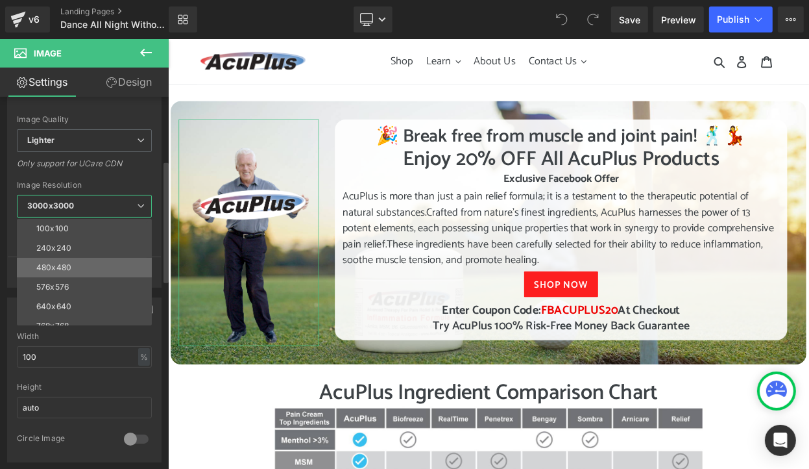
click at [116, 264] on li "480x480" at bounding box center [87, 267] width 141 height 19
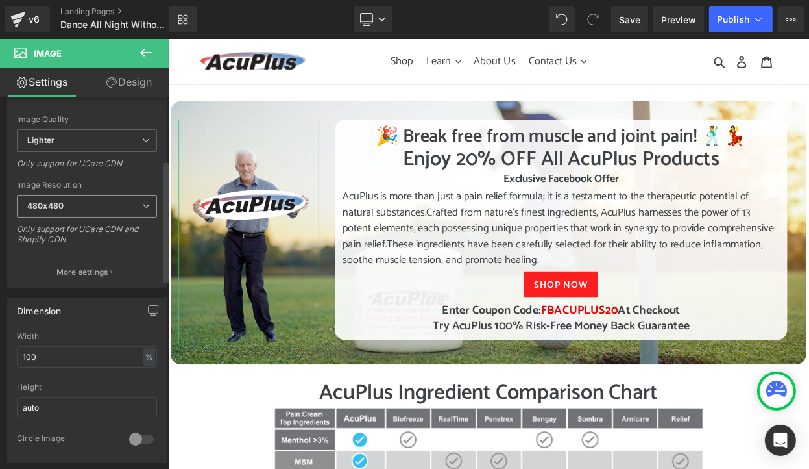
type input "[URL][DOMAIN_NAME]"
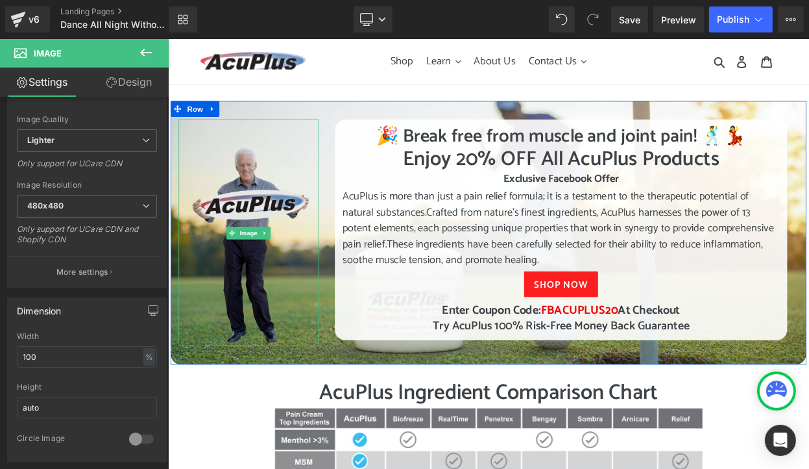
click at [221, 323] on img at bounding box center [266, 275] width 172 height 277
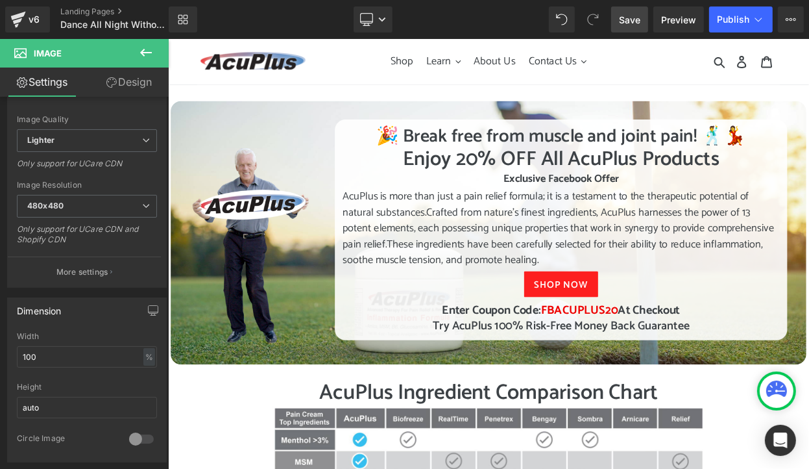
click at [633, 27] on link "Save" at bounding box center [629, 19] width 37 height 26
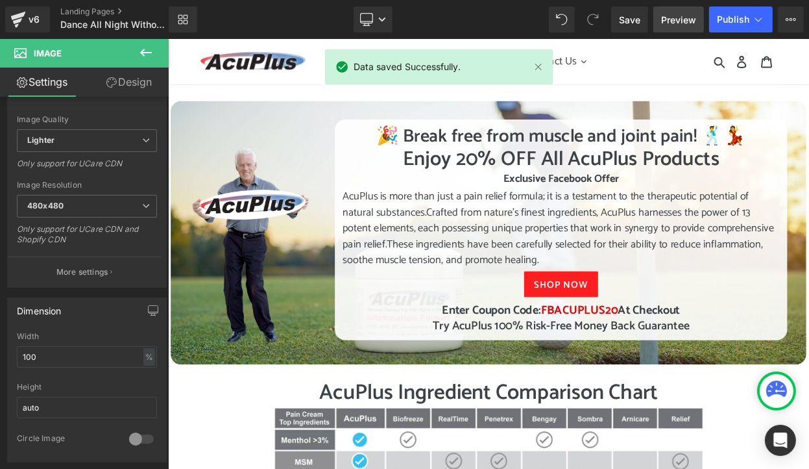
click at [663, 24] on span "Preview" at bounding box center [678, 20] width 35 height 14
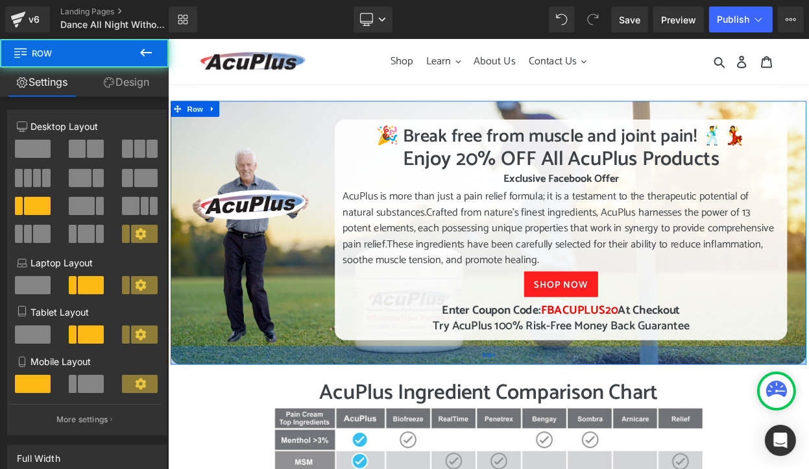
click at [809, 420] on div "35px" at bounding box center [560, 425] width 779 height 23
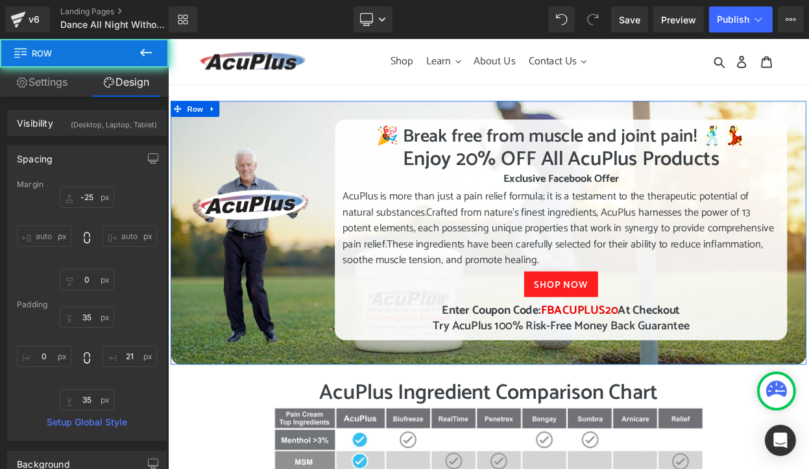
click at [809, 397] on div "Image 🎉 Break free from muscle and joint pain! 🕺💃 Heading Enjoy 20% OFF All Acu…" at bounding box center [560, 275] width 779 height 323
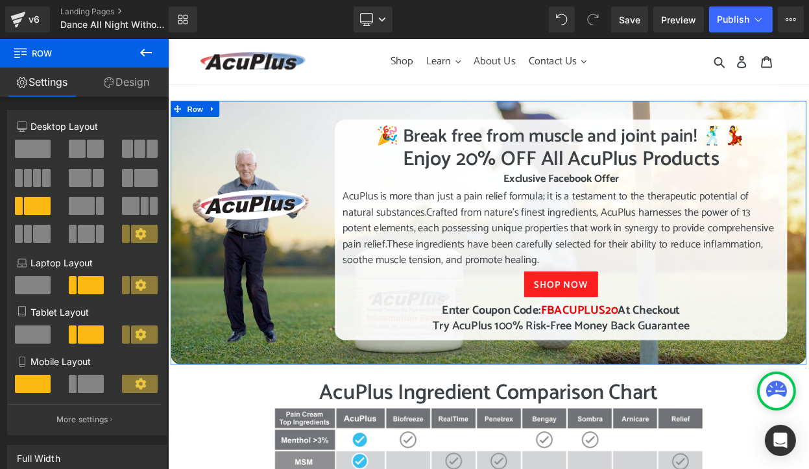
click at [131, 84] on link "Design" at bounding box center [126, 81] width 84 height 29
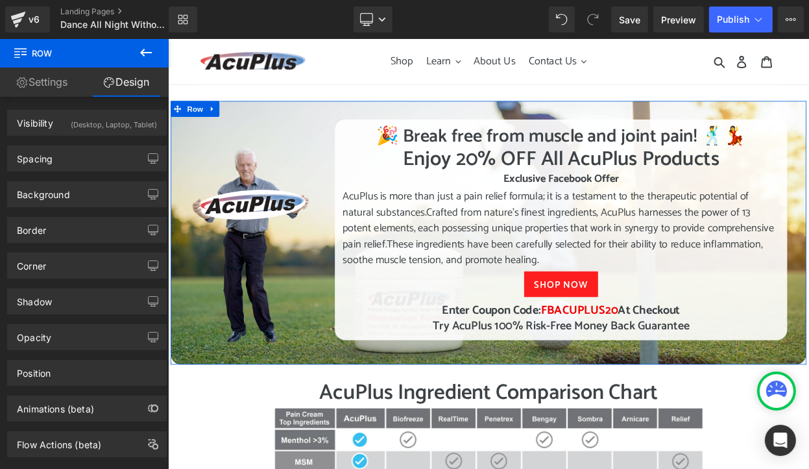
click at [41, 82] on link "Settings" at bounding box center [42, 81] width 84 height 29
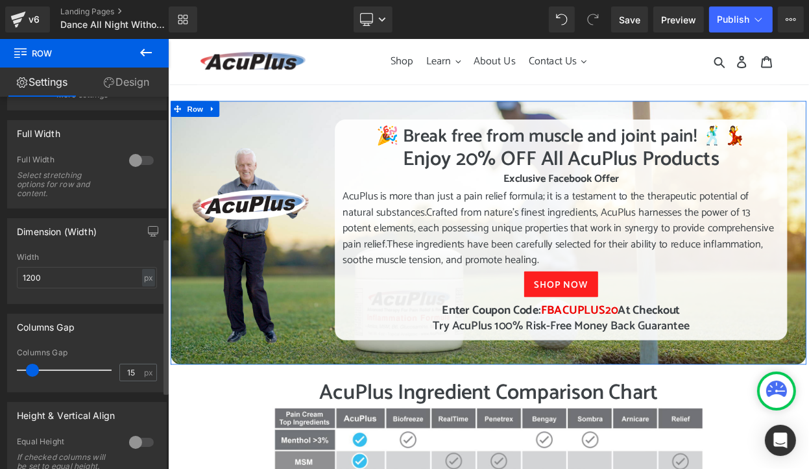
scroll to position [518, 0]
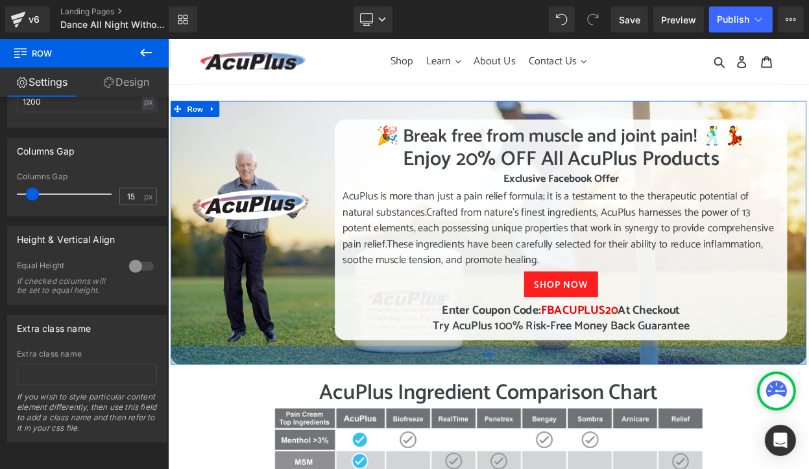
click at [249, 421] on div "35px" at bounding box center [560, 425] width 779 height 23
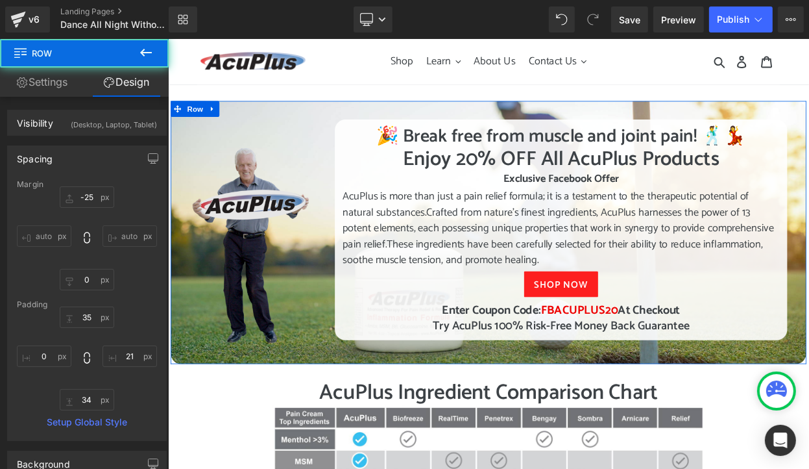
click at [250, 325] on img at bounding box center [266, 275] width 172 height 277
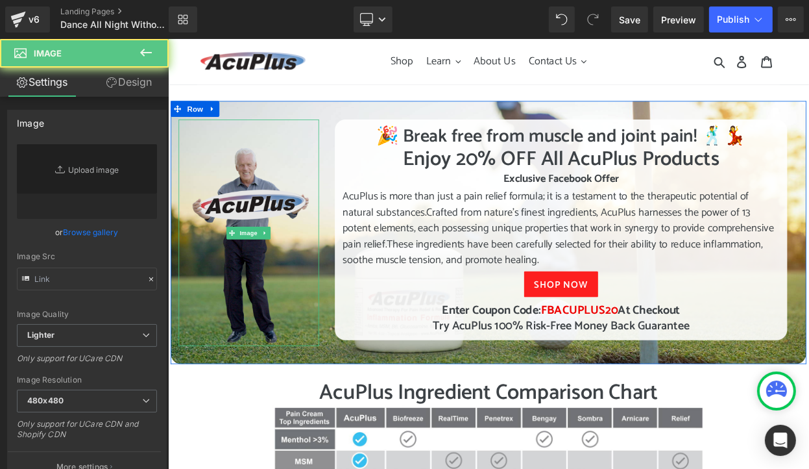
type input "[URL][DOMAIN_NAME]"
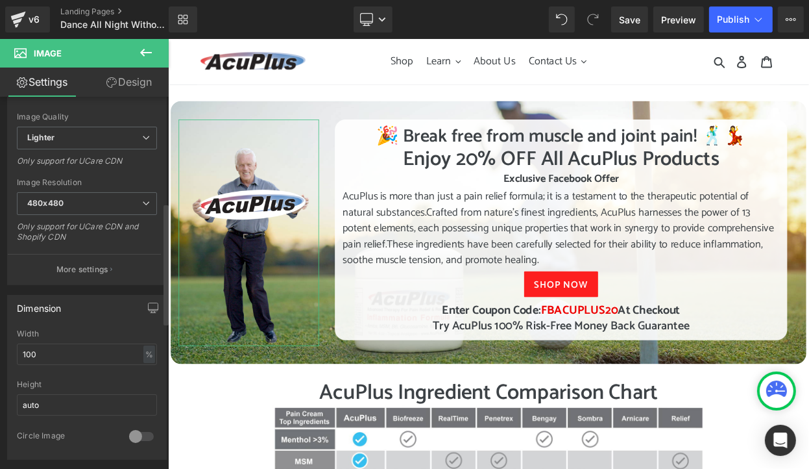
scroll to position [0, 0]
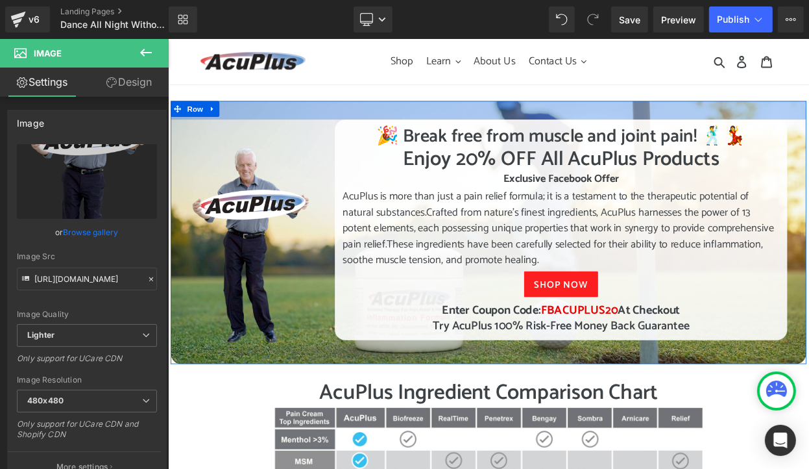
click at [421, 118] on div "35px" at bounding box center [560, 125] width 779 height 23
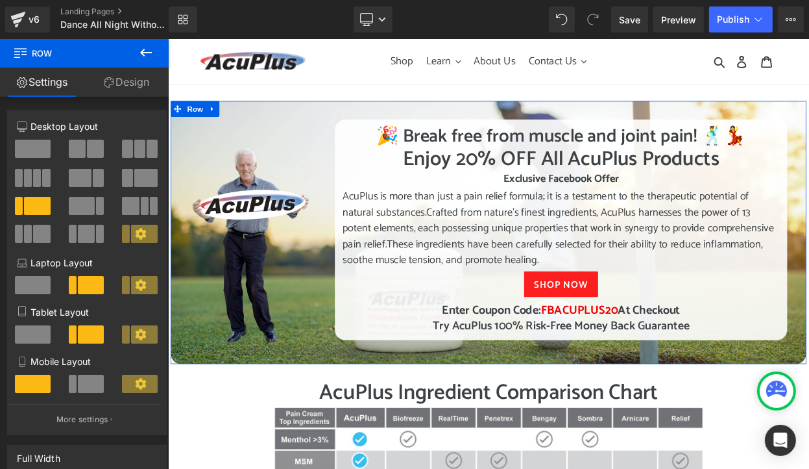
click at [130, 81] on link "Design" at bounding box center [126, 81] width 84 height 29
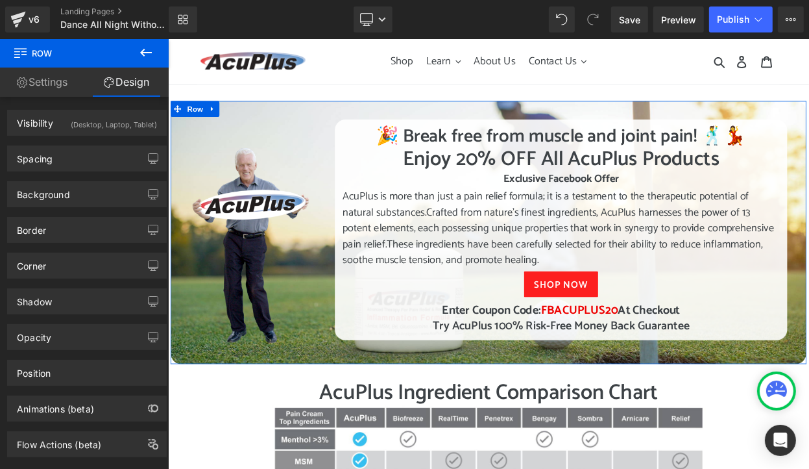
type input "#0070c6"
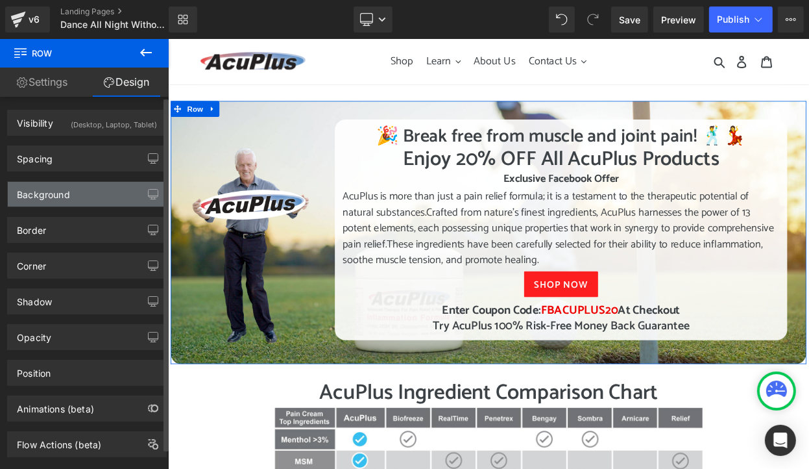
click at [97, 196] on div "Background" at bounding box center [87, 194] width 158 height 25
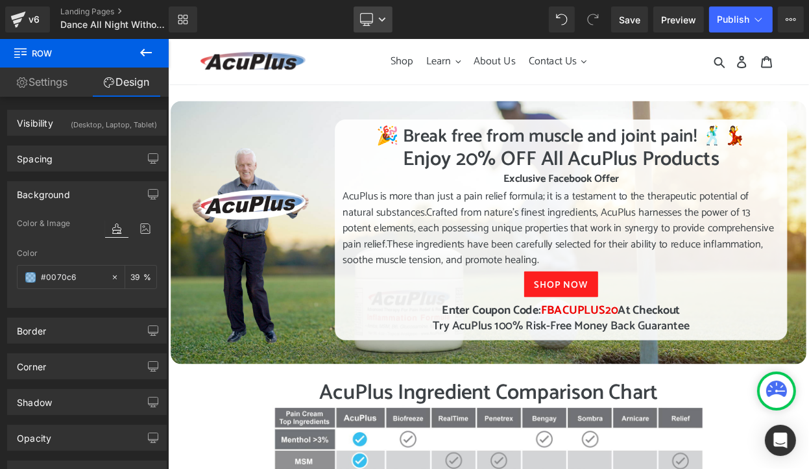
click at [383, 15] on link "Desktop" at bounding box center [373, 19] width 39 height 26
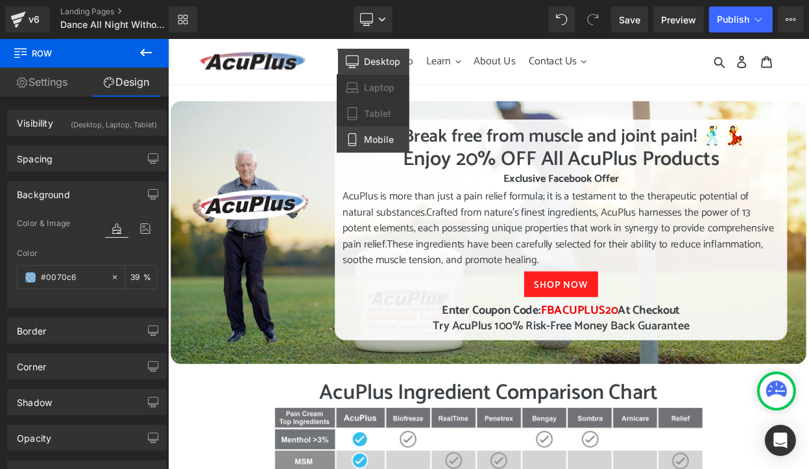
click at [382, 139] on span "Mobile" at bounding box center [379, 140] width 30 height 12
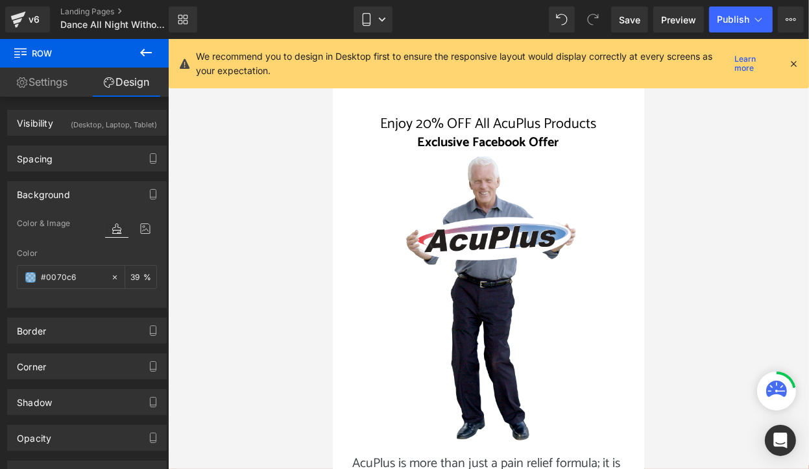
type input "39"
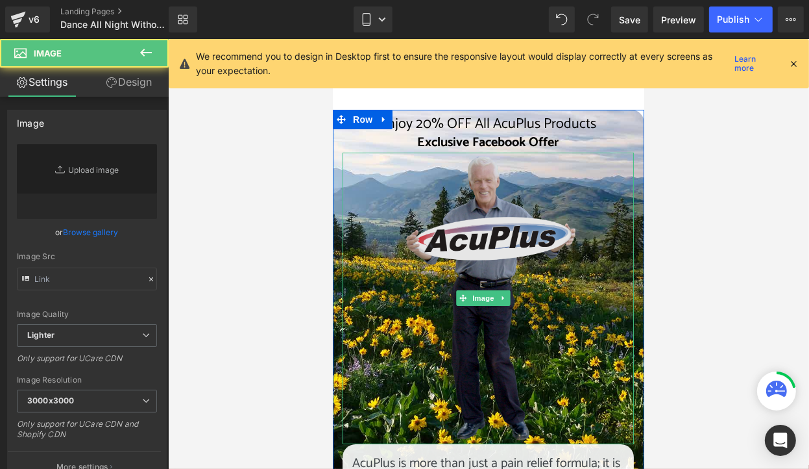
click at [423, 160] on img at bounding box center [487, 297] width 204 height 291
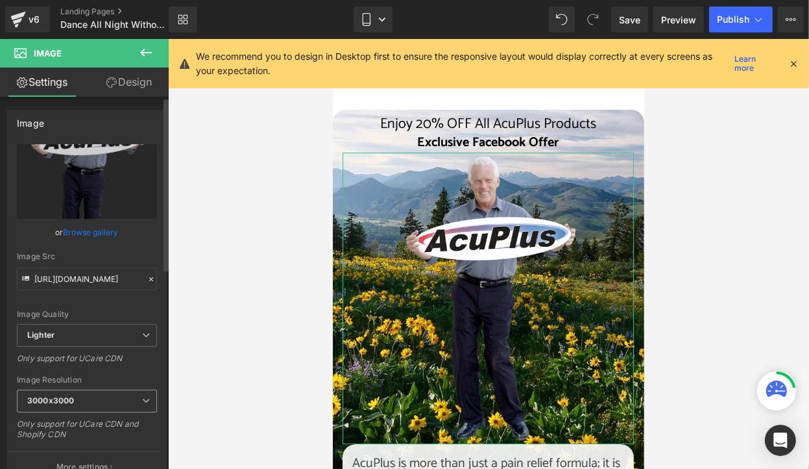
click at [130, 398] on span "3000x3000" at bounding box center [87, 400] width 140 height 23
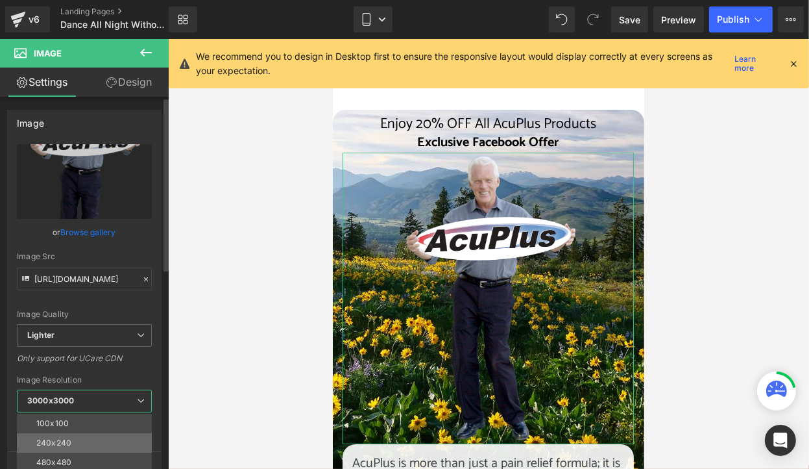
click at [109, 439] on li "240x240" at bounding box center [87, 442] width 141 height 19
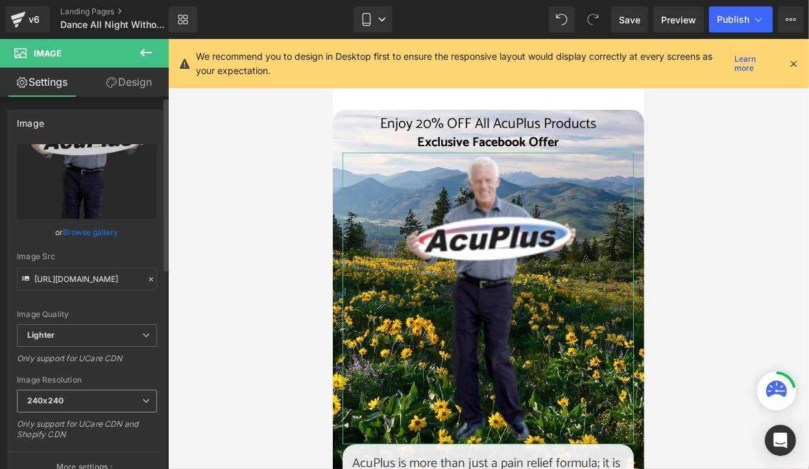
type input "[URL][DOMAIN_NAME]"
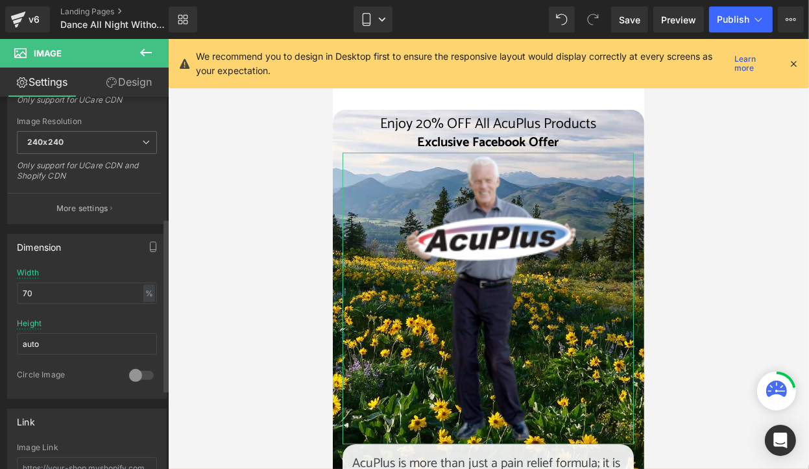
scroll to position [260, 0]
drag, startPoint x: 36, startPoint y: 291, endPoint x: 17, endPoint y: 291, distance: 19.5
click at [17, 291] on input "70" at bounding box center [87, 291] width 140 height 21
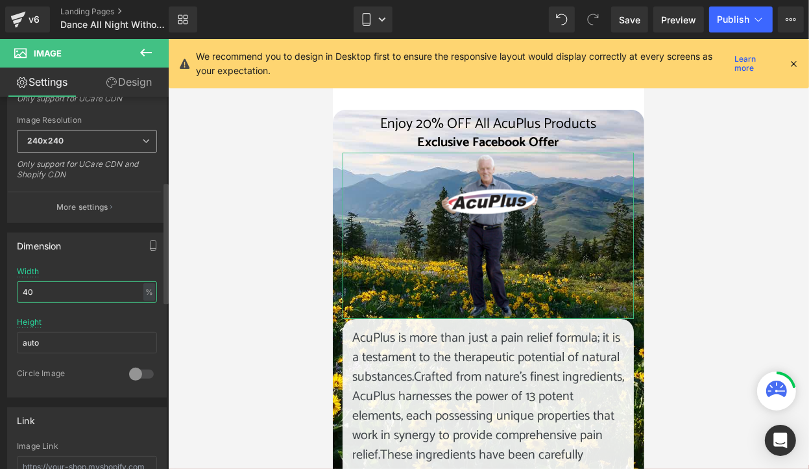
type input "40"
click at [142, 138] on icon at bounding box center [146, 141] width 8 height 8
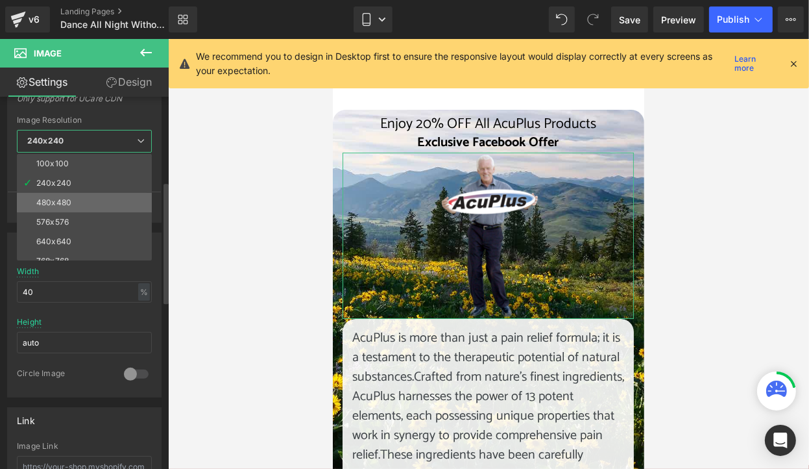
click at [101, 199] on li "480x480" at bounding box center [87, 202] width 141 height 19
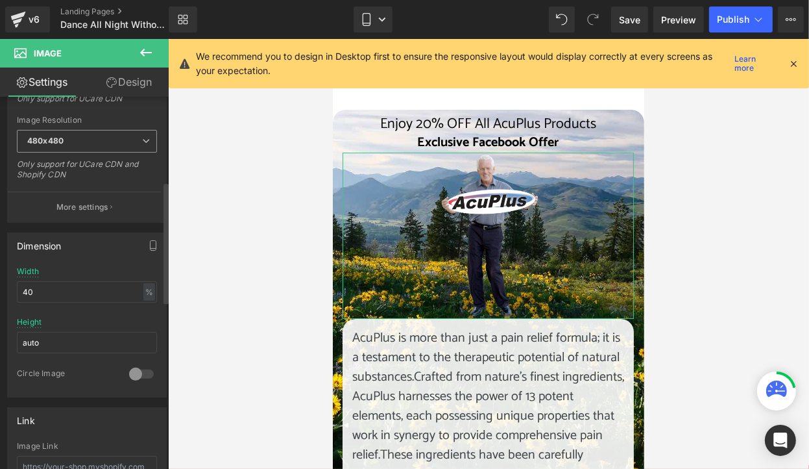
type input "[URL][DOMAIN_NAME]"
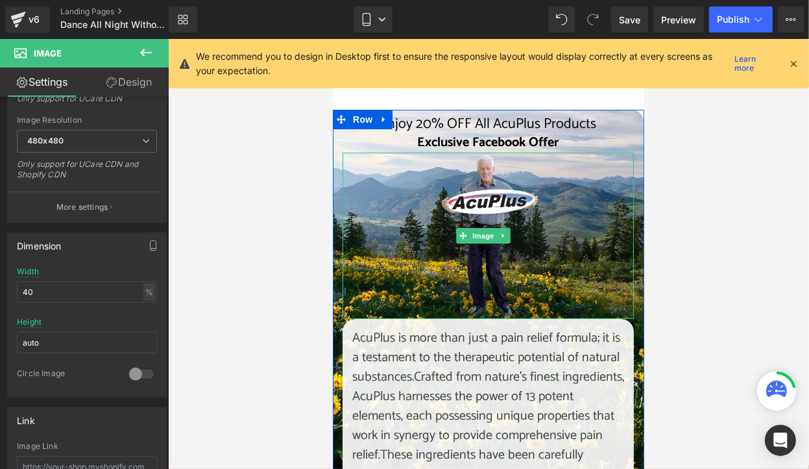
click at [371, 262] on div at bounding box center [487, 235] width 291 height 167
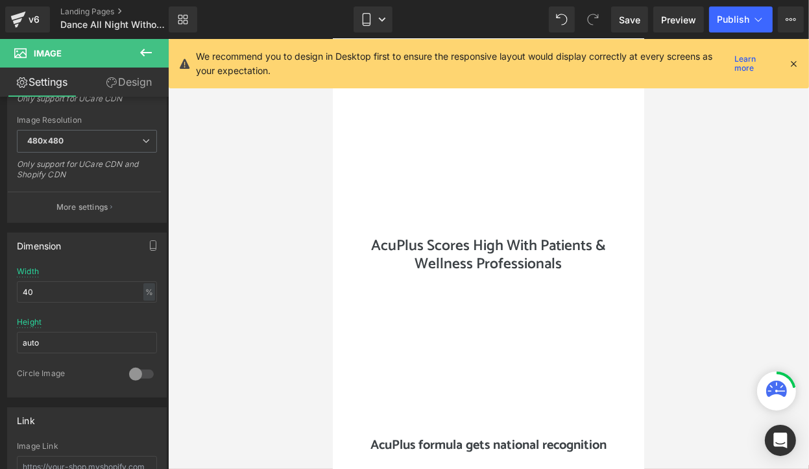
scroll to position [454, 0]
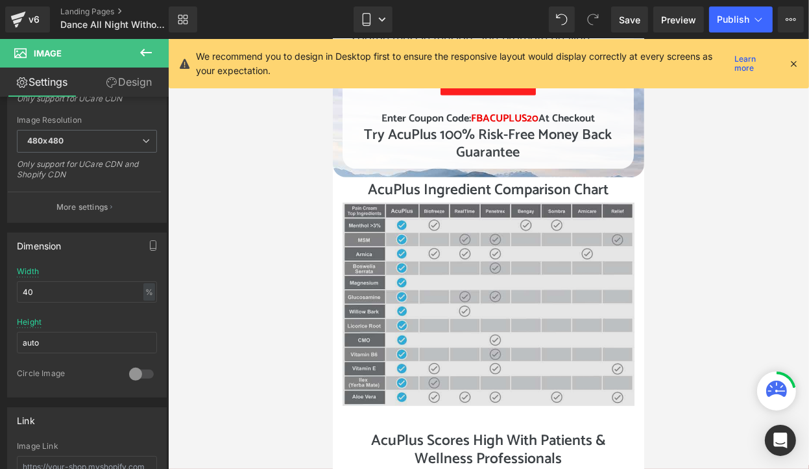
click at [596, 239] on img at bounding box center [488, 304] width 292 height 204
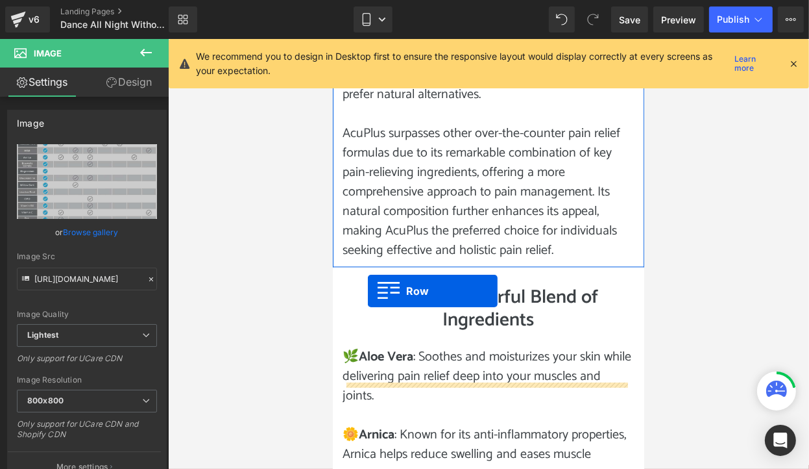
scroll to position [2142, 0]
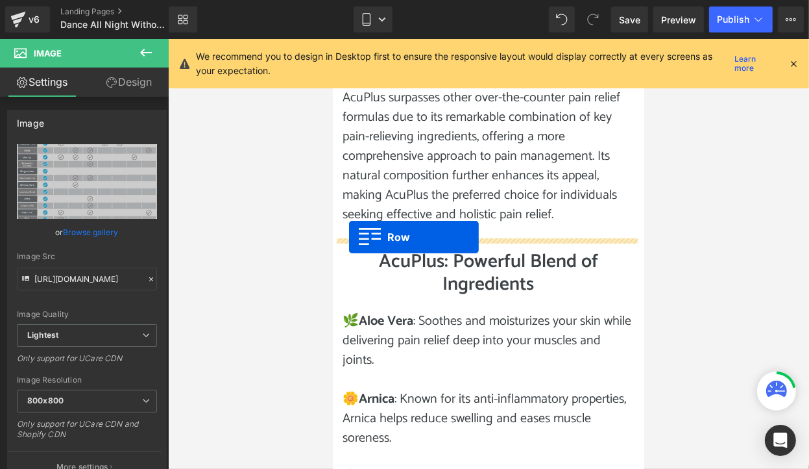
drag, startPoint x: 343, startPoint y: 202, endPoint x: 348, endPoint y: 236, distance: 34.9
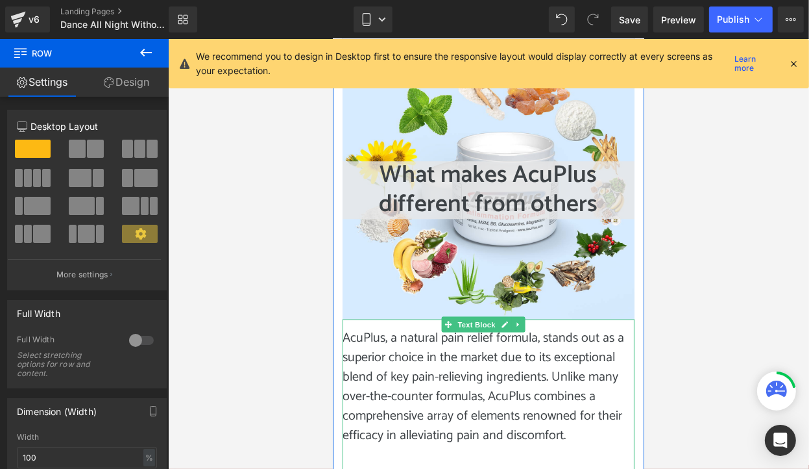
scroll to position [1201, 0]
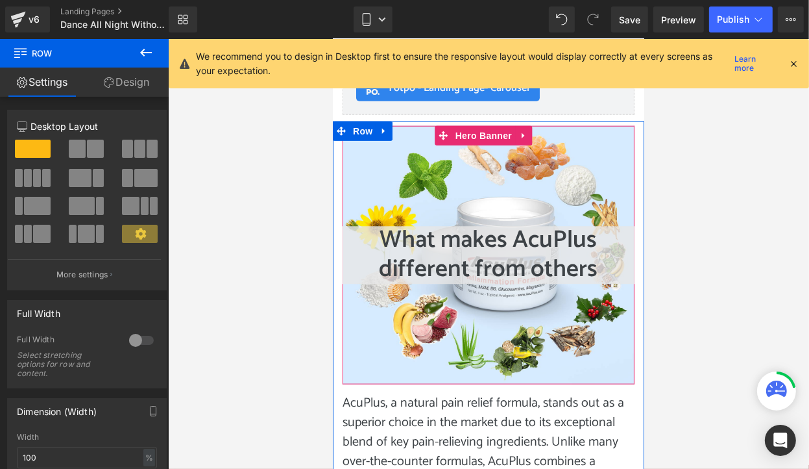
click at [466, 188] on div "What makes AcuPlus different from others Heading" at bounding box center [488, 254] width 292 height 258
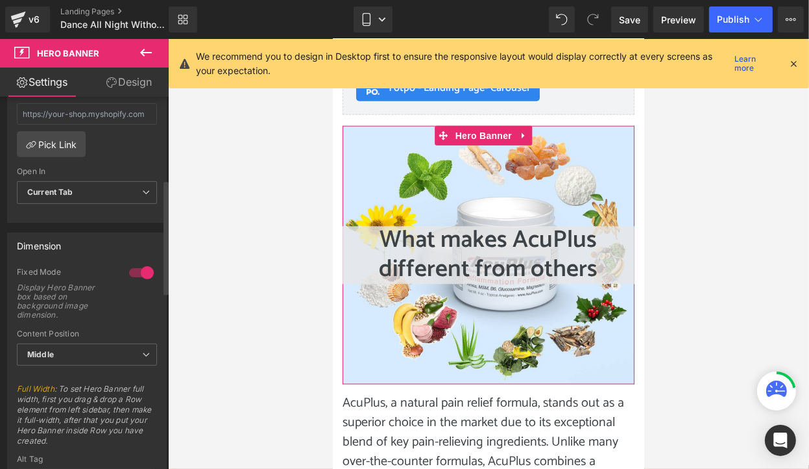
scroll to position [454, 0]
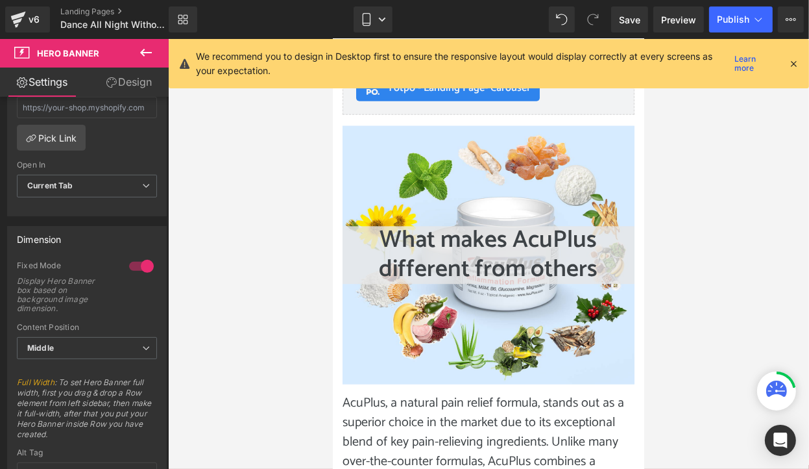
click at [308, 354] on div at bounding box center [488, 254] width 641 height 430
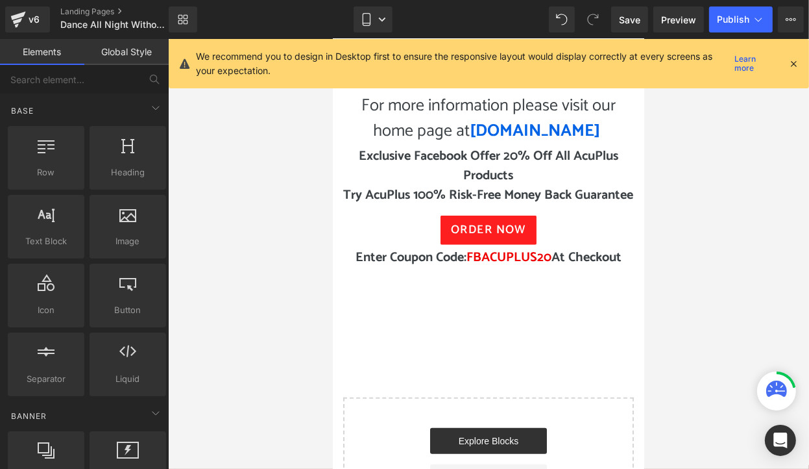
scroll to position [4705, 0]
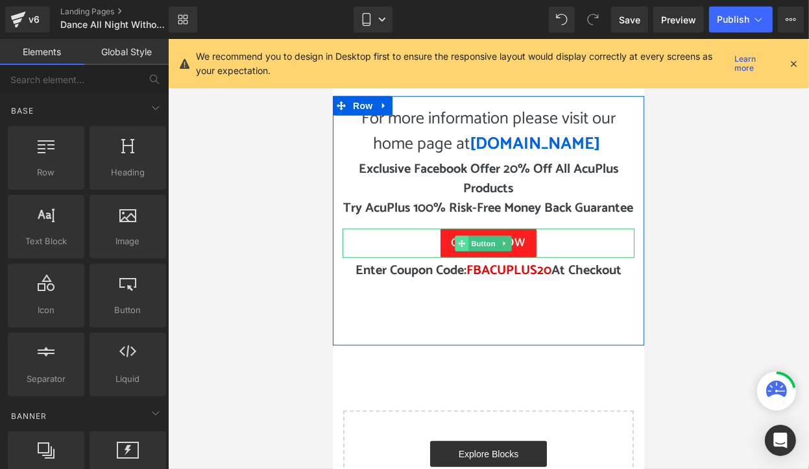
click at [468, 250] on span at bounding box center [462, 243] width 14 height 16
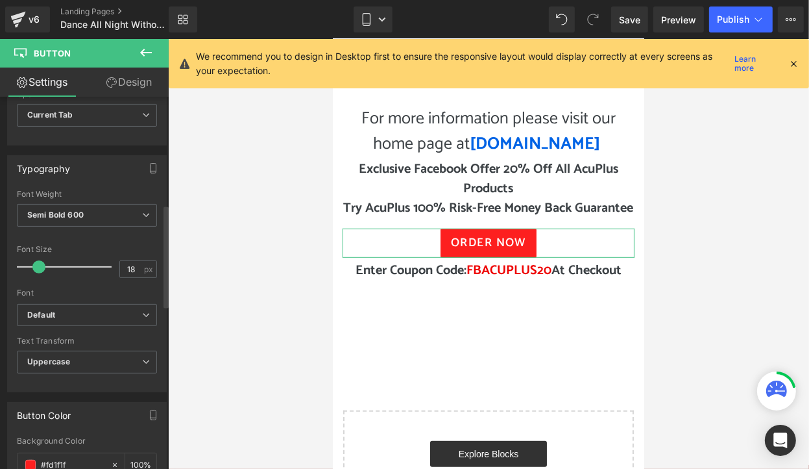
scroll to position [324, 0]
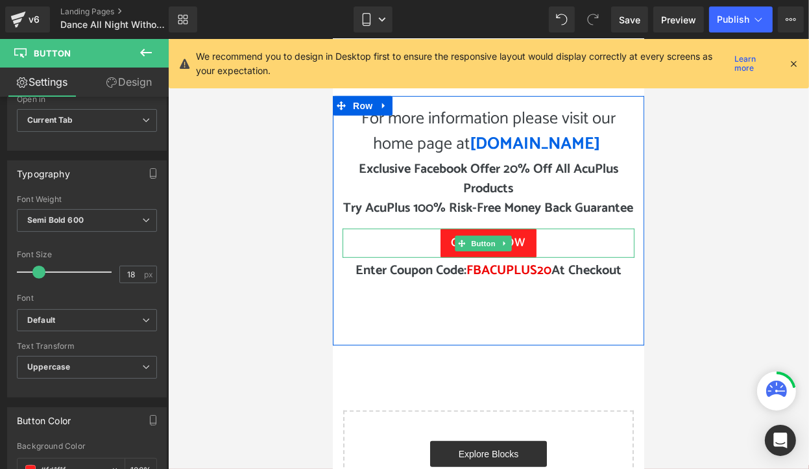
click at [450, 251] on span "Order Now" at bounding box center [487, 243] width 75 height 18
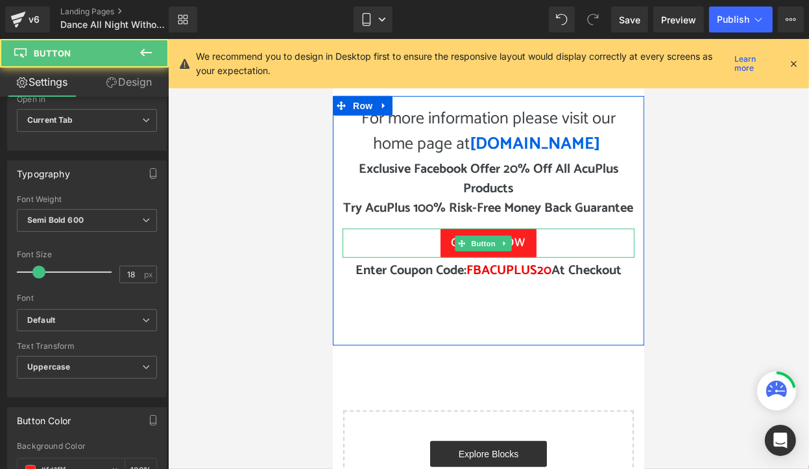
click at [450, 251] on span "Order Now" at bounding box center [487, 243] width 75 height 18
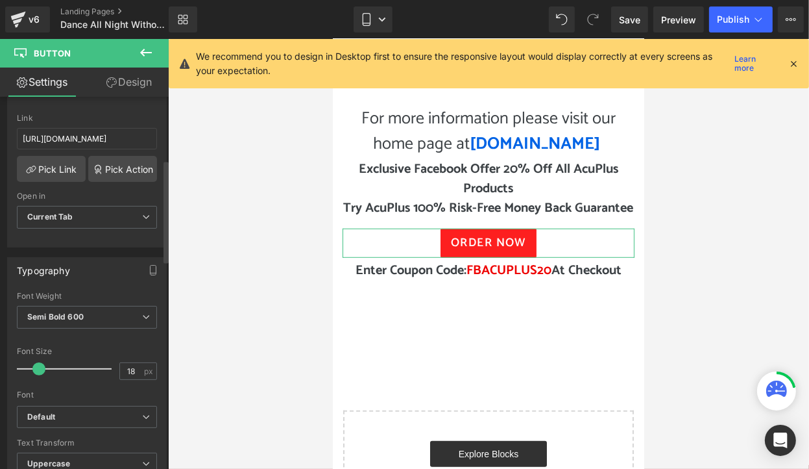
scroll to position [0, 0]
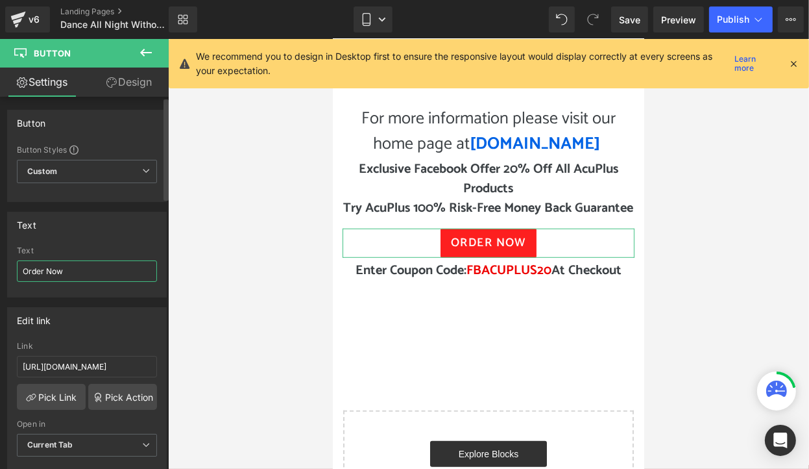
click at [92, 273] on input "Order Now" at bounding box center [87, 270] width 140 height 21
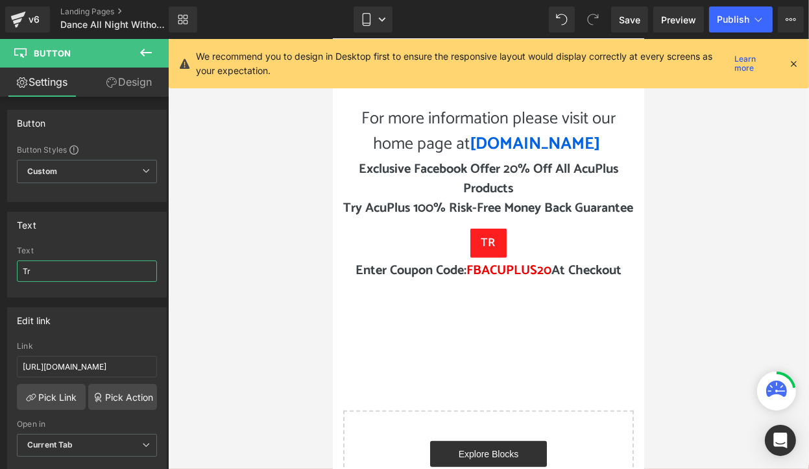
type input "T"
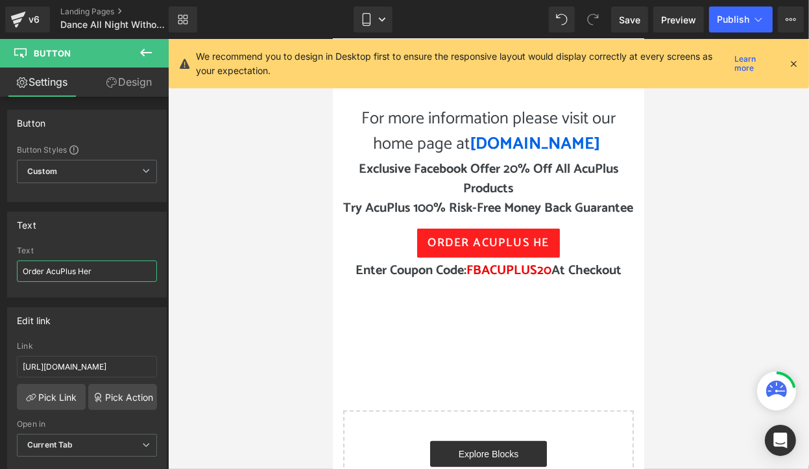
type input "Order AcuPlus Here"
click at [249, 287] on div at bounding box center [488, 254] width 641 height 430
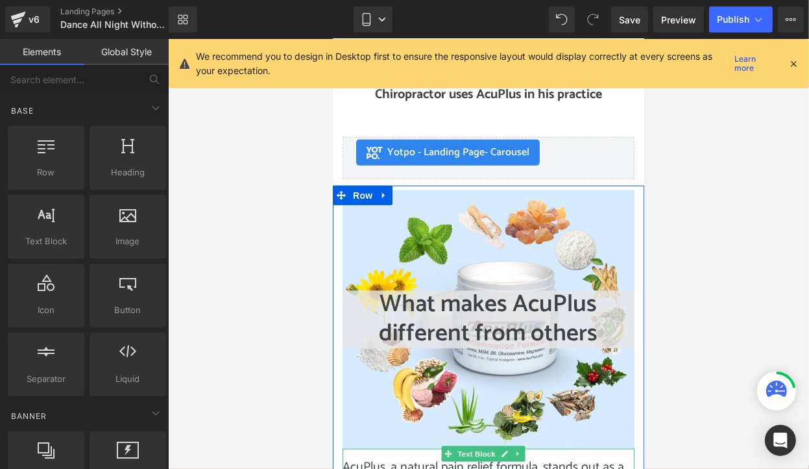
scroll to position [1136, 0]
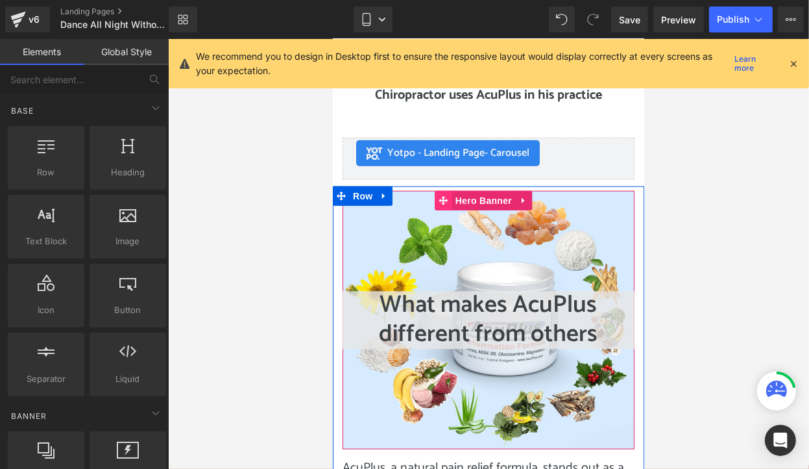
click at [450, 200] on span at bounding box center [443, 199] width 17 height 19
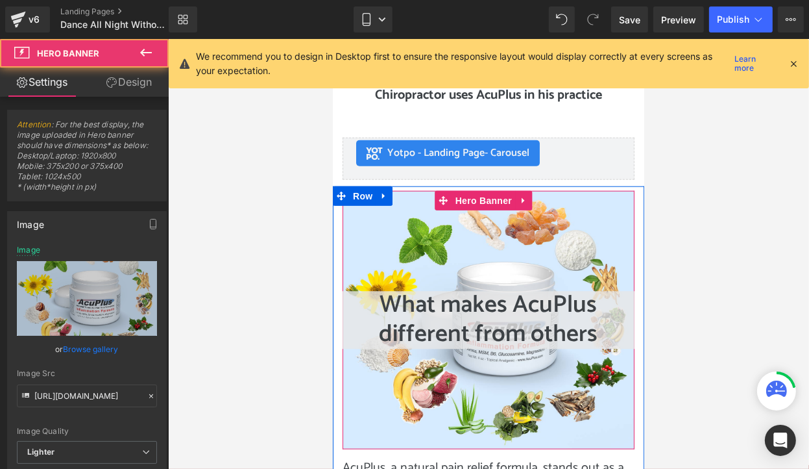
click at [389, 223] on div "What makes AcuPlus different from others Heading" at bounding box center [488, 319] width 292 height 258
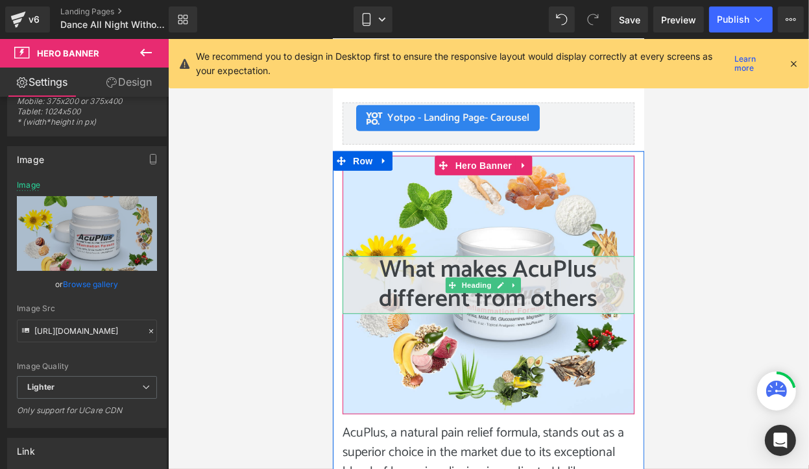
scroll to position [1201, 0]
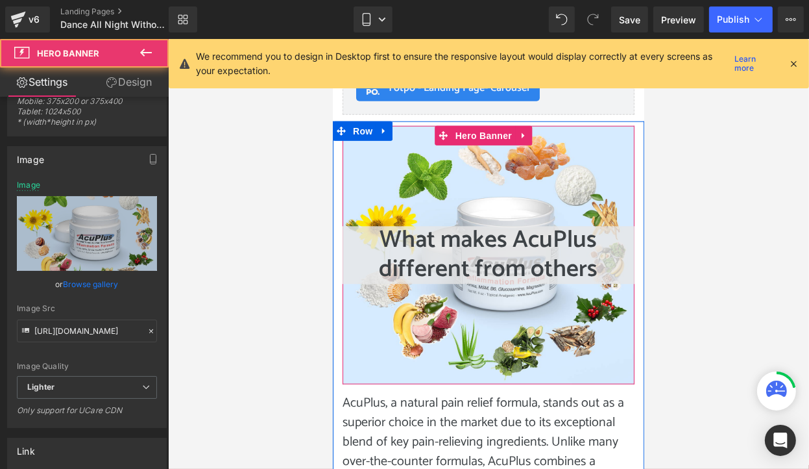
click at [369, 157] on div "What makes AcuPlus different from others Heading" at bounding box center [488, 254] width 292 height 258
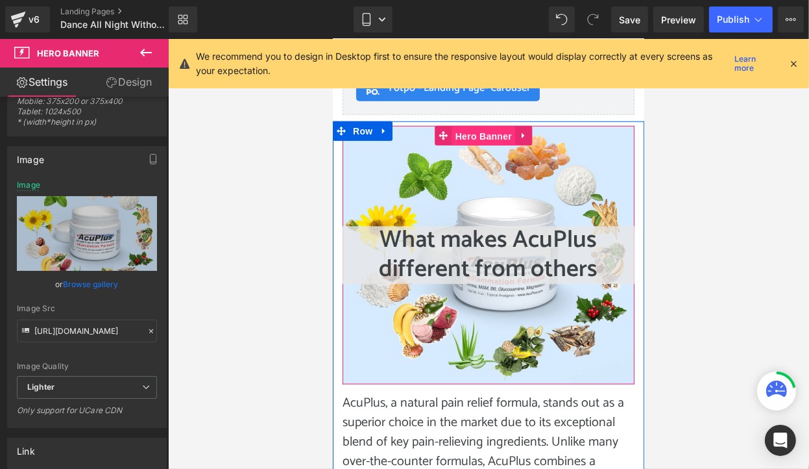
click at [461, 131] on span "Hero Banner" at bounding box center [483, 135] width 63 height 19
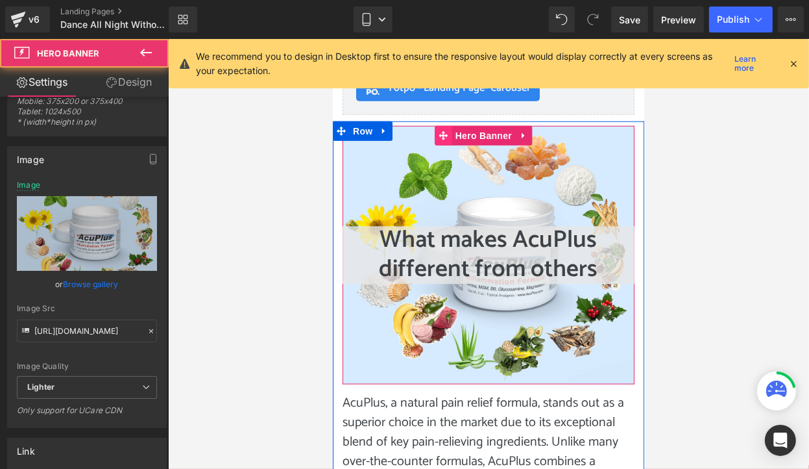
click at [440, 131] on icon at bounding box center [443, 134] width 9 height 9
click at [413, 132] on div "What makes AcuPlus different from others Heading" at bounding box center [488, 254] width 292 height 258
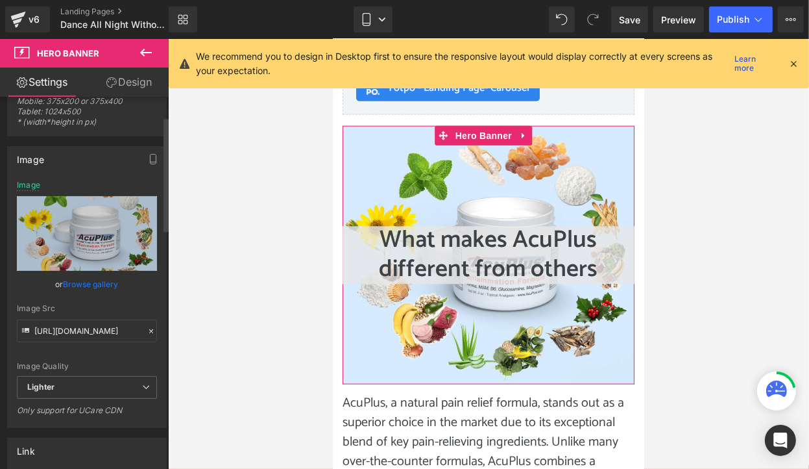
scroll to position [0, 0]
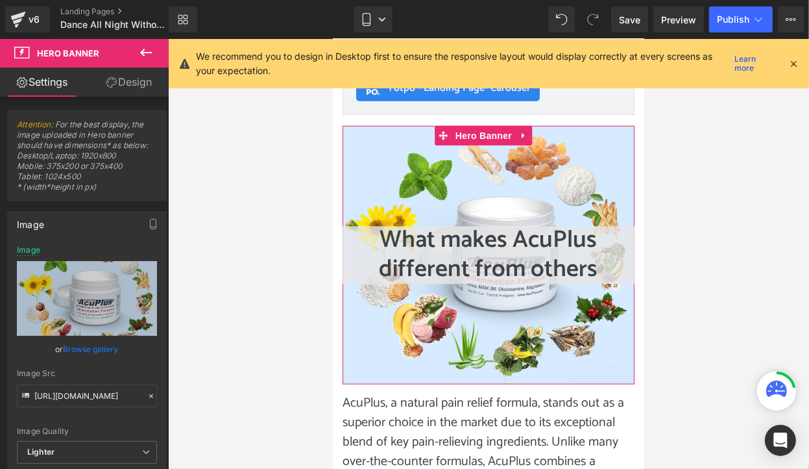
click at [129, 84] on link "Design" at bounding box center [129, 81] width 84 height 29
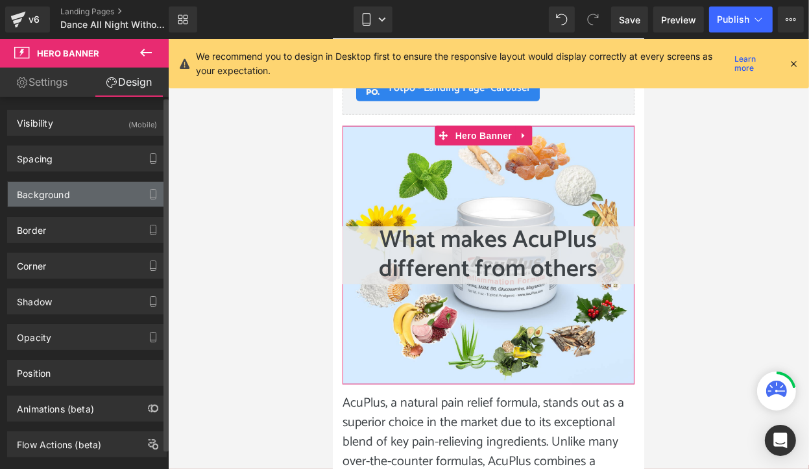
click at [85, 193] on div "Background" at bounding box center [87, 194] width 158 height 25
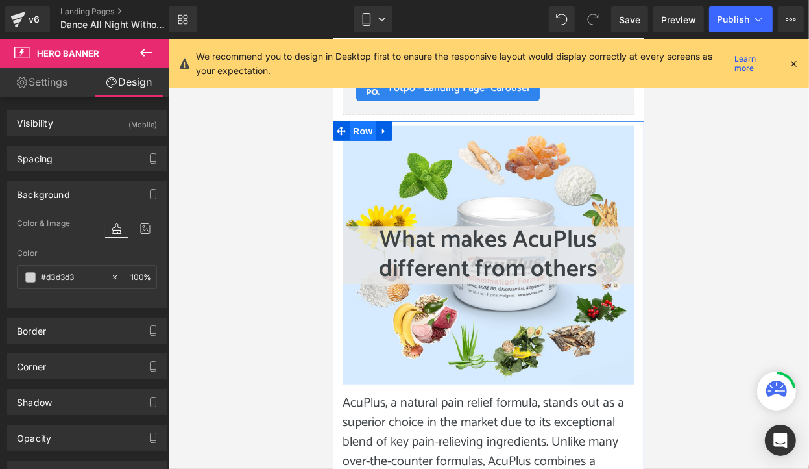
click at [366, 136] on span "Row" at bounding box center [362, 130] width 26 height 19
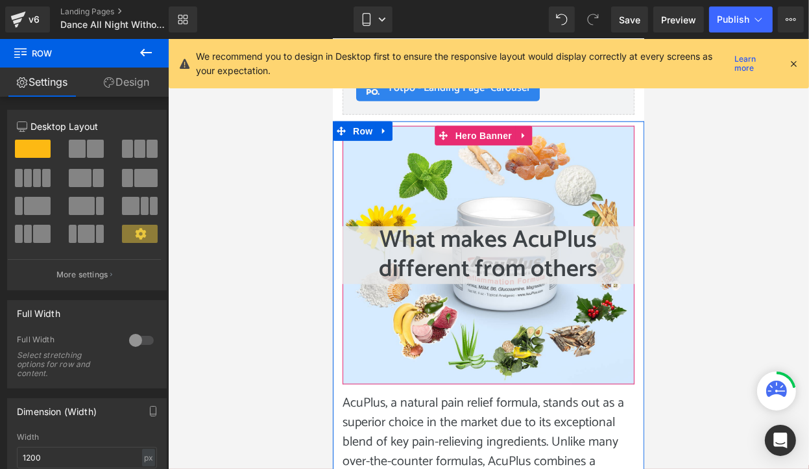
click at [421, 154] on div "What makes AcuPlus different from others Heading" at bounding box center [488, 254] width 292 height 258
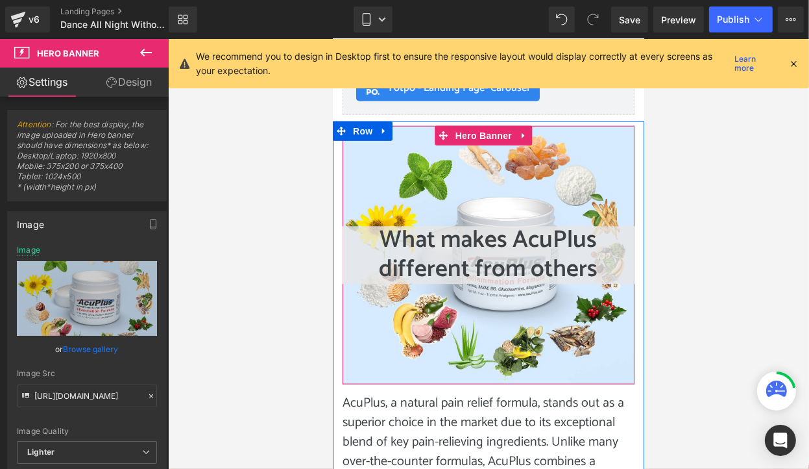
click at [424, 155] on div "What makes AcuPlus different from others Heading" at bounding box center [488, 254] width 292 height 258
click at [524, 130] on icon at bounding box center [523, 135] width 9 height 10
click at [527, 133] on icon at bounding box center [531, 134] width 9 height 9
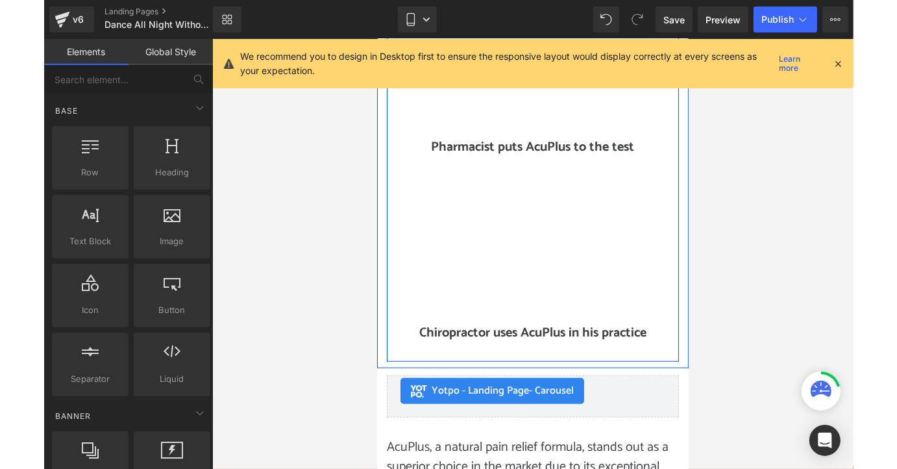
scroll to position [909, 0]
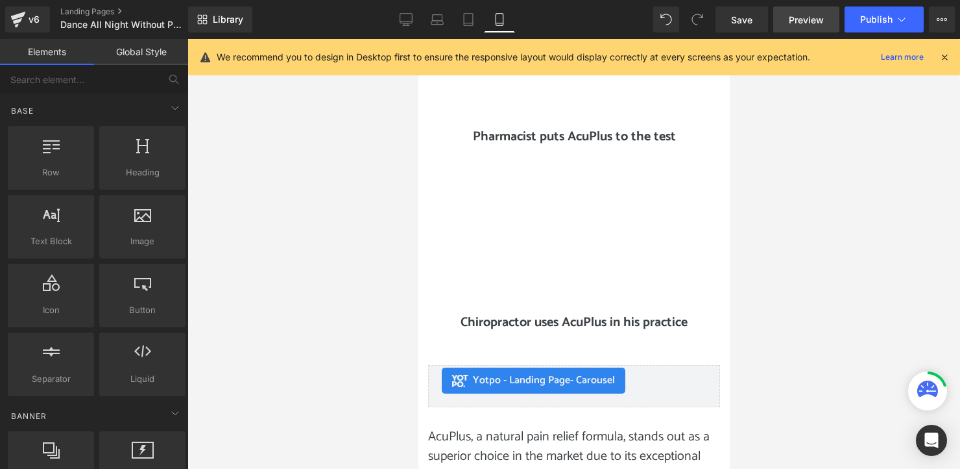
click at [809, 21] on span "Preview" at bounding box center [806, 20] width 35 height 14
